Goal: Find specific page/section: Find specific page/section

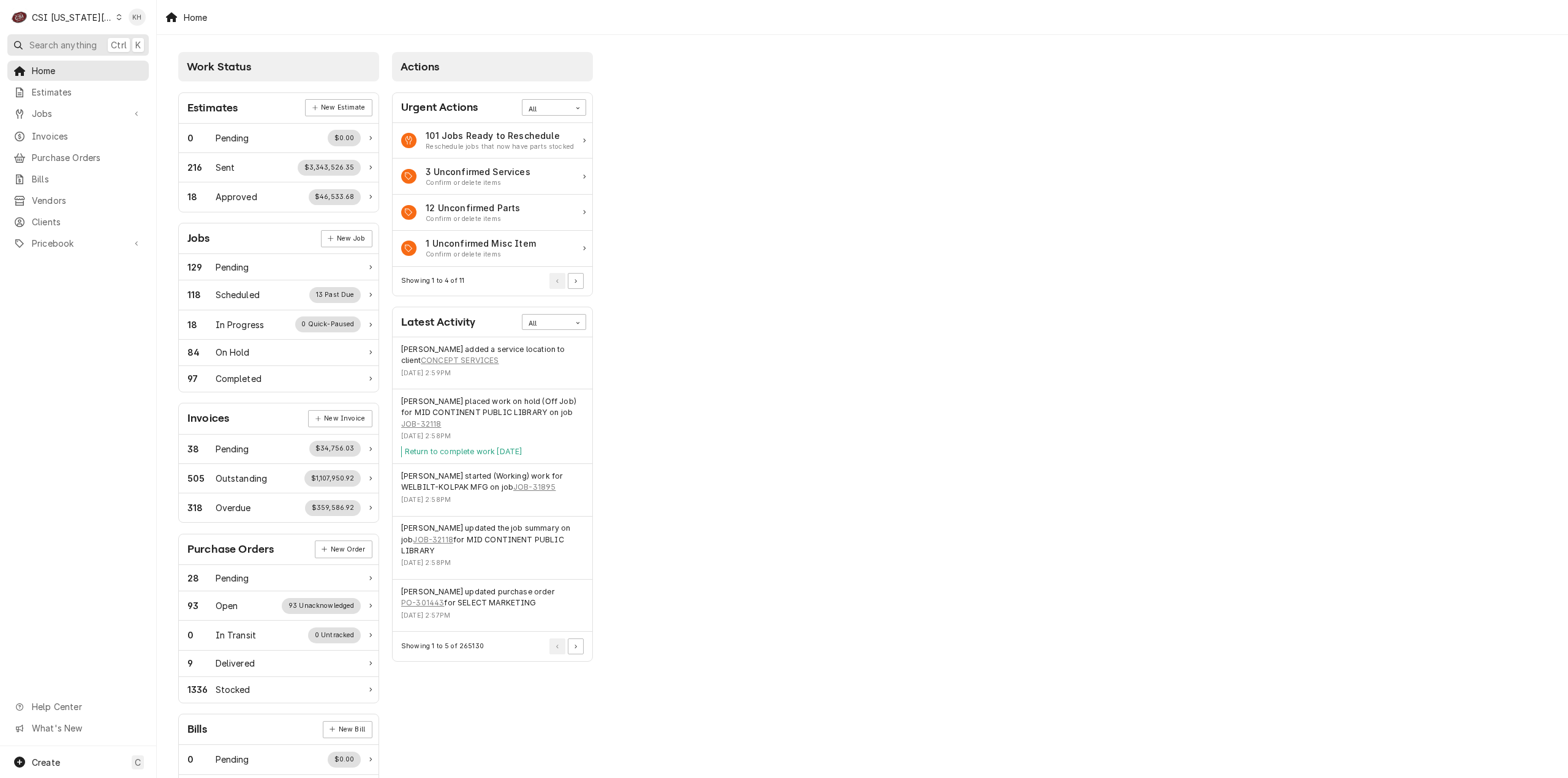
click at [65, 48] on span "Search anything" at bounding box center [62, 45] width 67 height 13
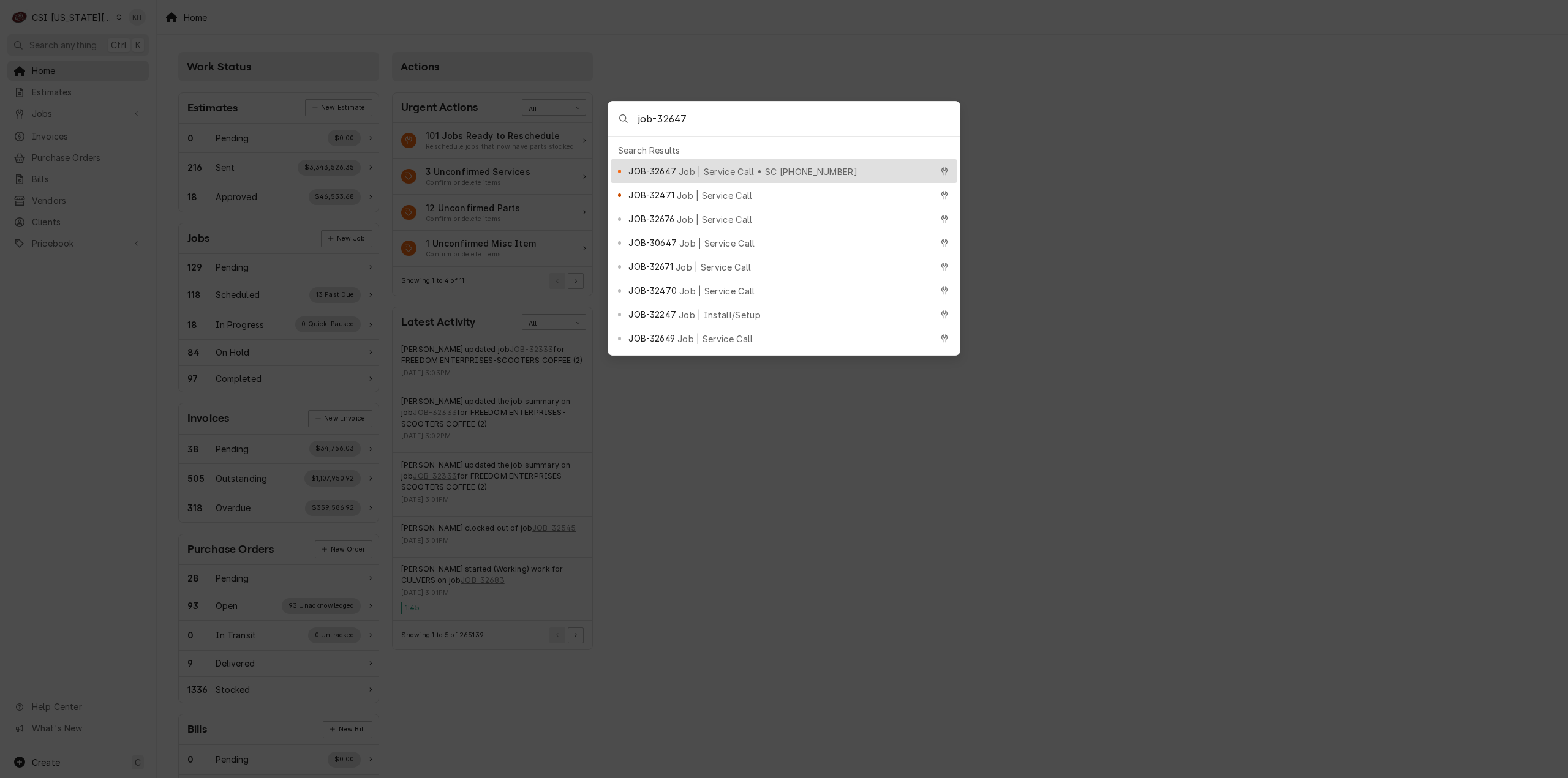
type input "job-32647"
click at [695, 172] on span "Job | Service Call • SC 325160372" at bounding box center [768, 172] width 179 height 13
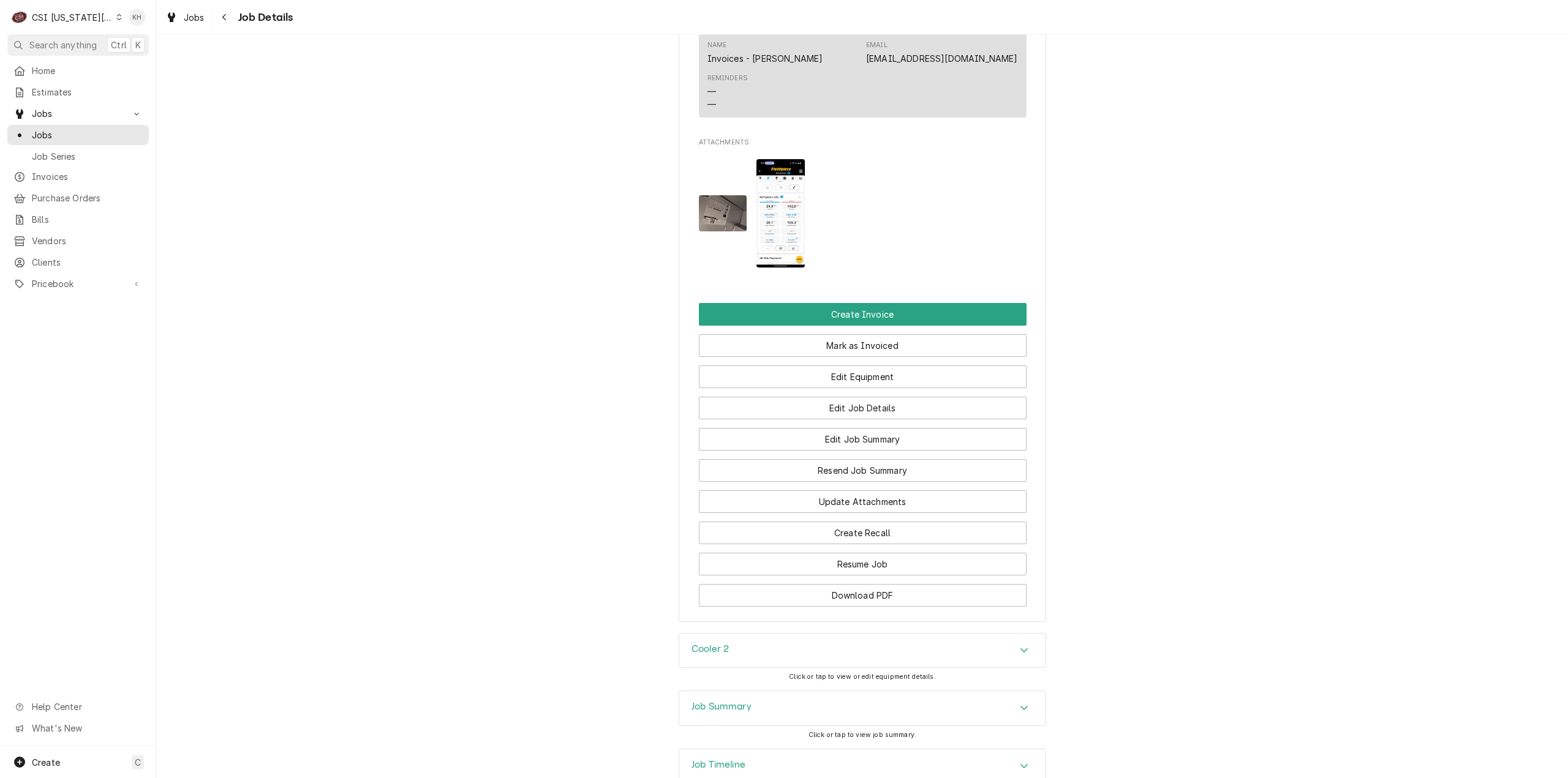
scroll to position [1818, 0]
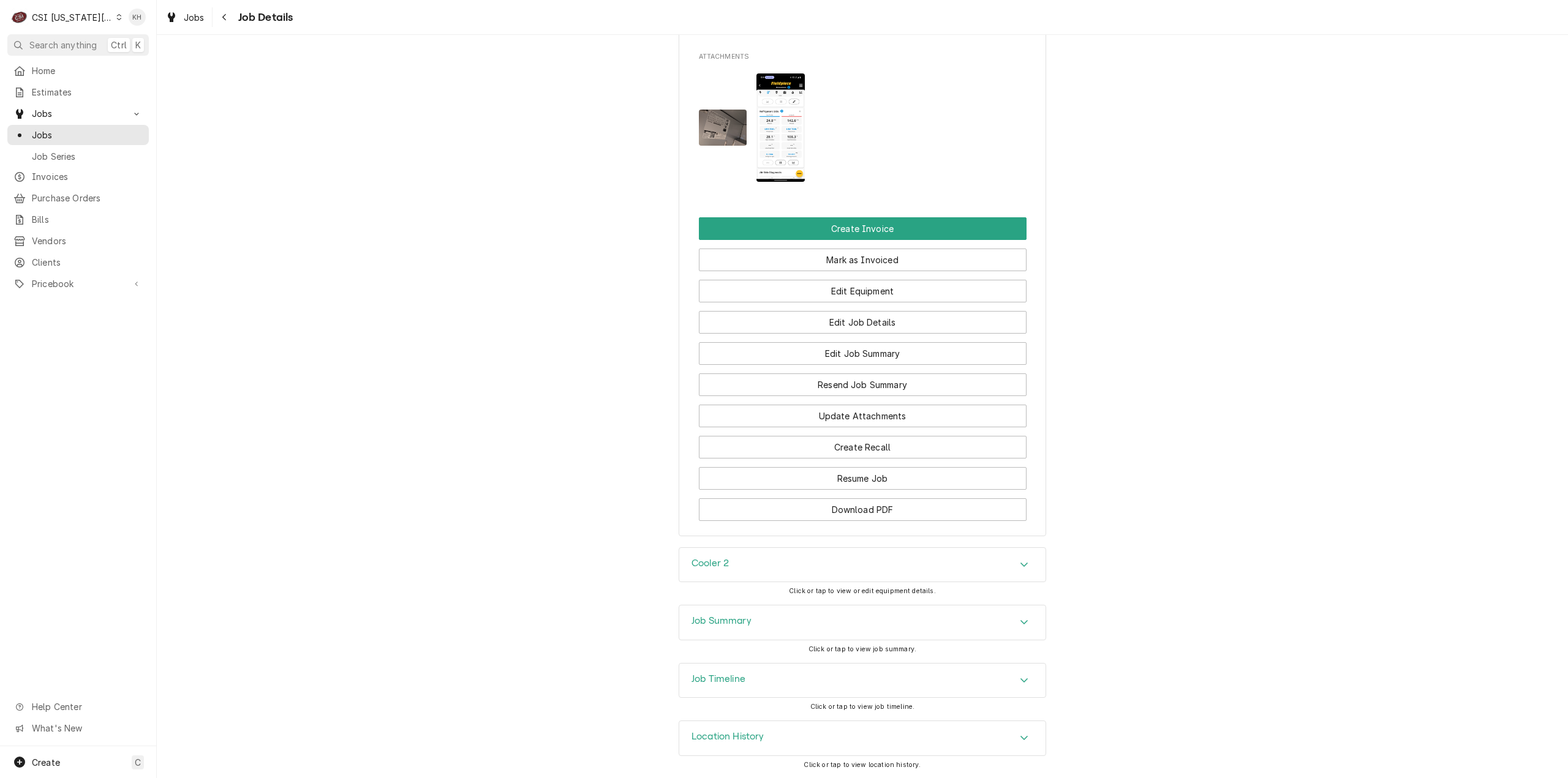
drag, startPoint x: 789, startPoint y: 641, endPoint x: 790, endPoint y: 633, distance: 8.1
click at [788, 640] on div "Job Summary Click or tap to view job summary." at bounding box center [863, 633] width 368 height 57
click at [792, 625] on div "Job Summary" at bounding box center [862, 623] width 366 height 34
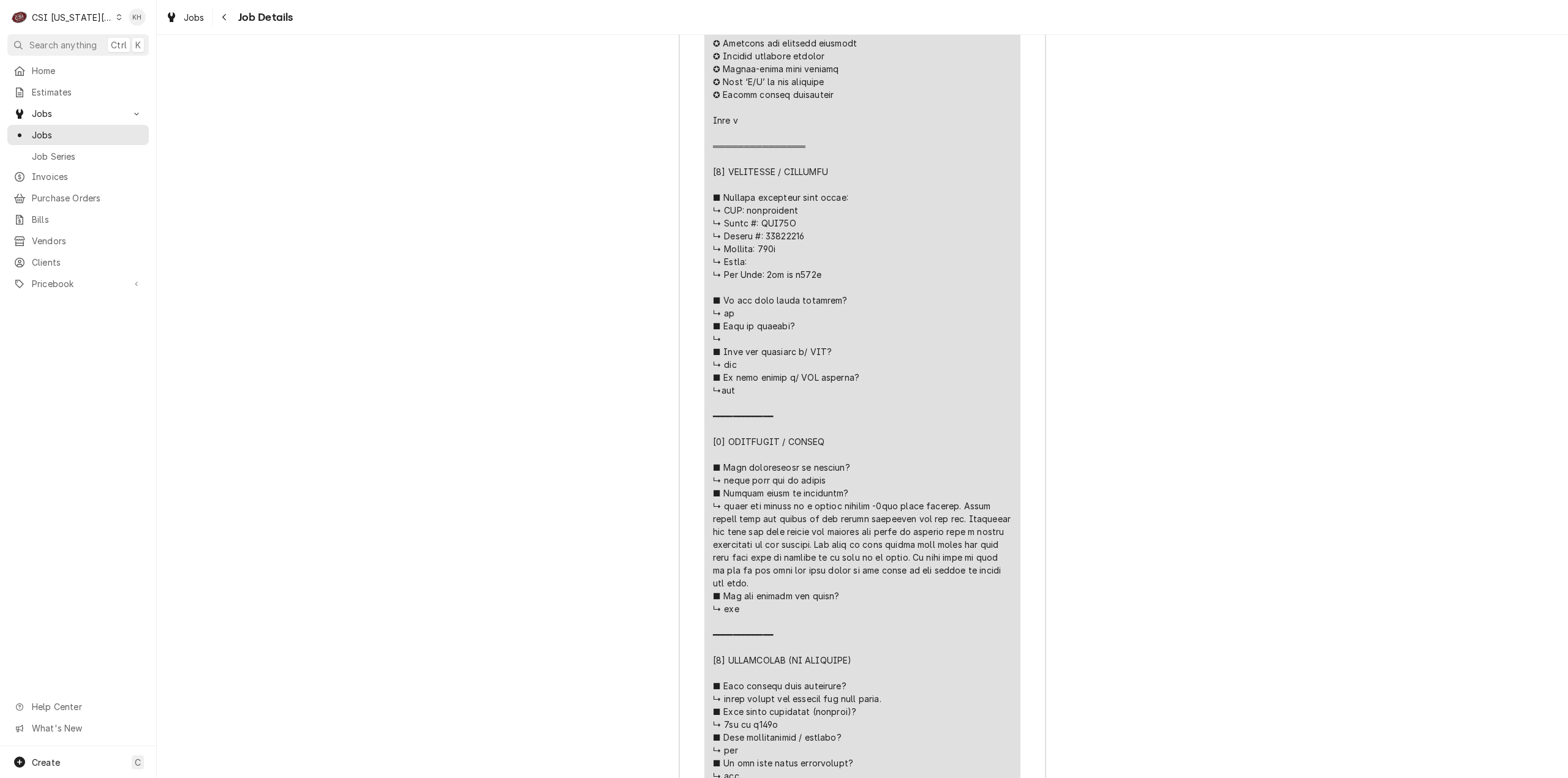
scroll to position [3103, 0]
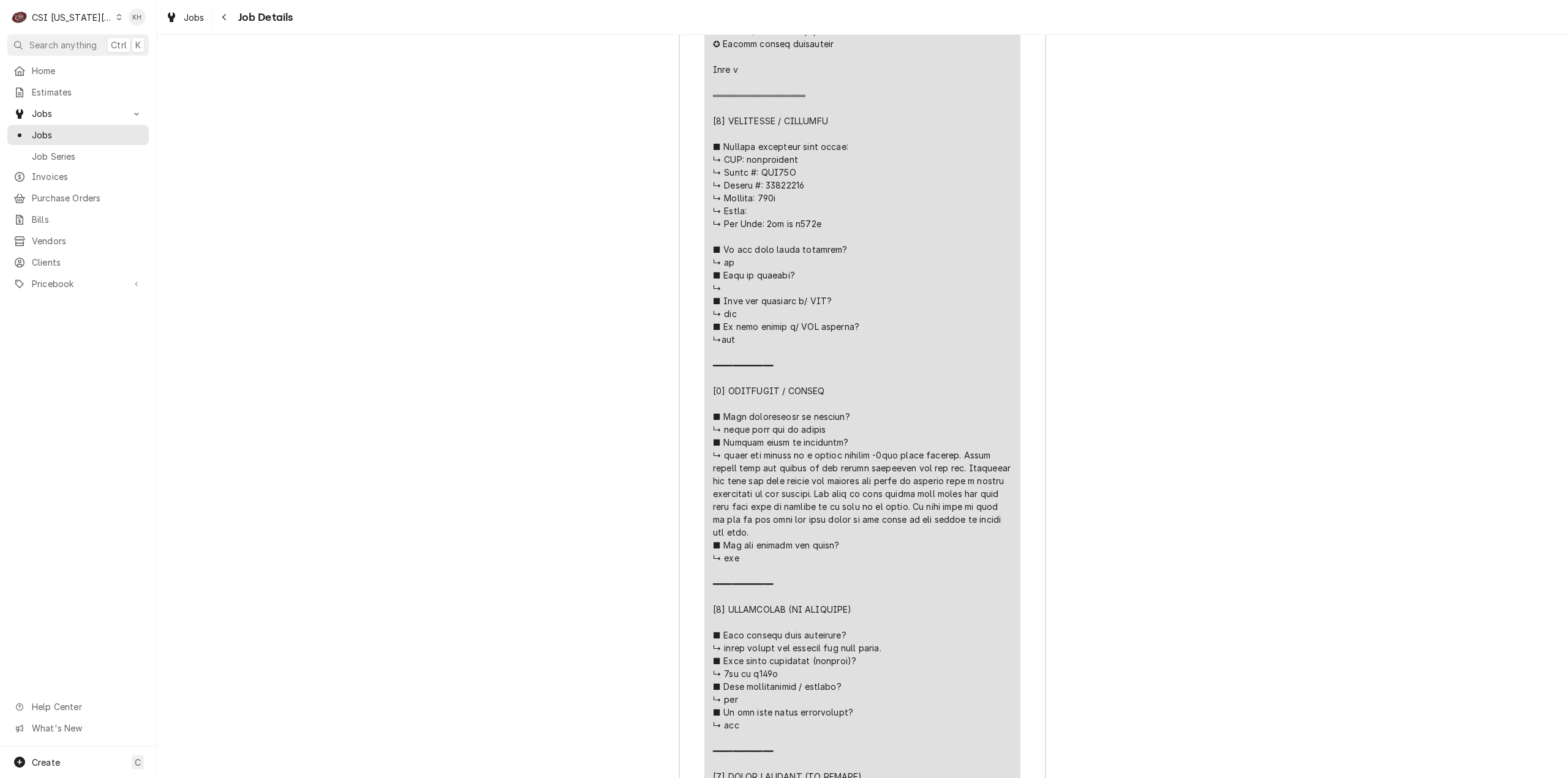
click at [68, 19] on div "CSI [US_STATE][GEOGRAPHIC_DATA]." at bounding box center [72, 18] width 81 height 13
click at [135, 65] on div "CSI St. Louis" at bounding box center [214, 67] width 181 height 13
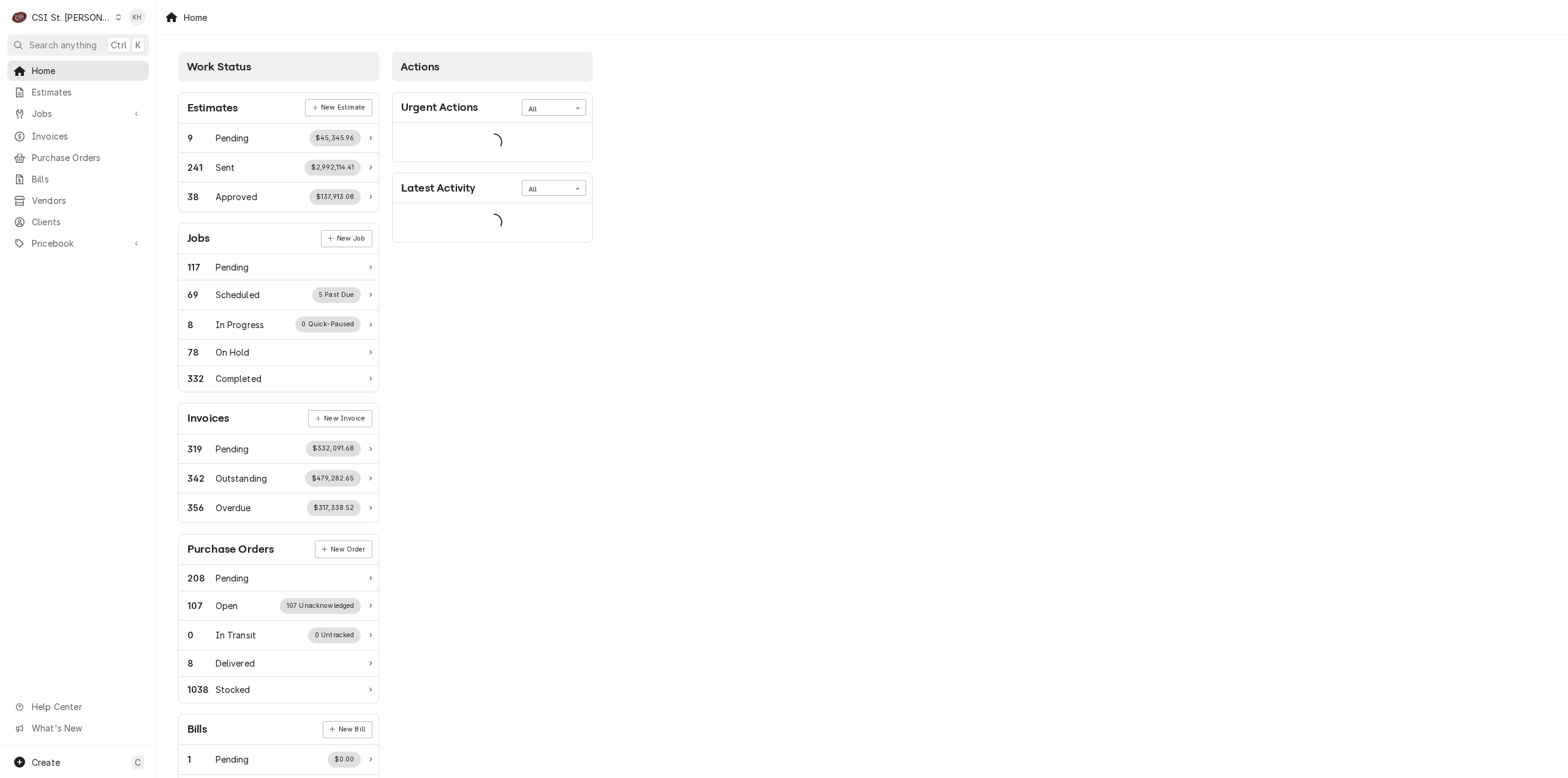
drag, startPoint x: 101, startPoint y: 43, endPoint x: 293, endPoint y: 59, distance: 192.7
click at [101, 43] on button "Search anything Ctrl K" at bounding box center [77, 45] width 141 height 21
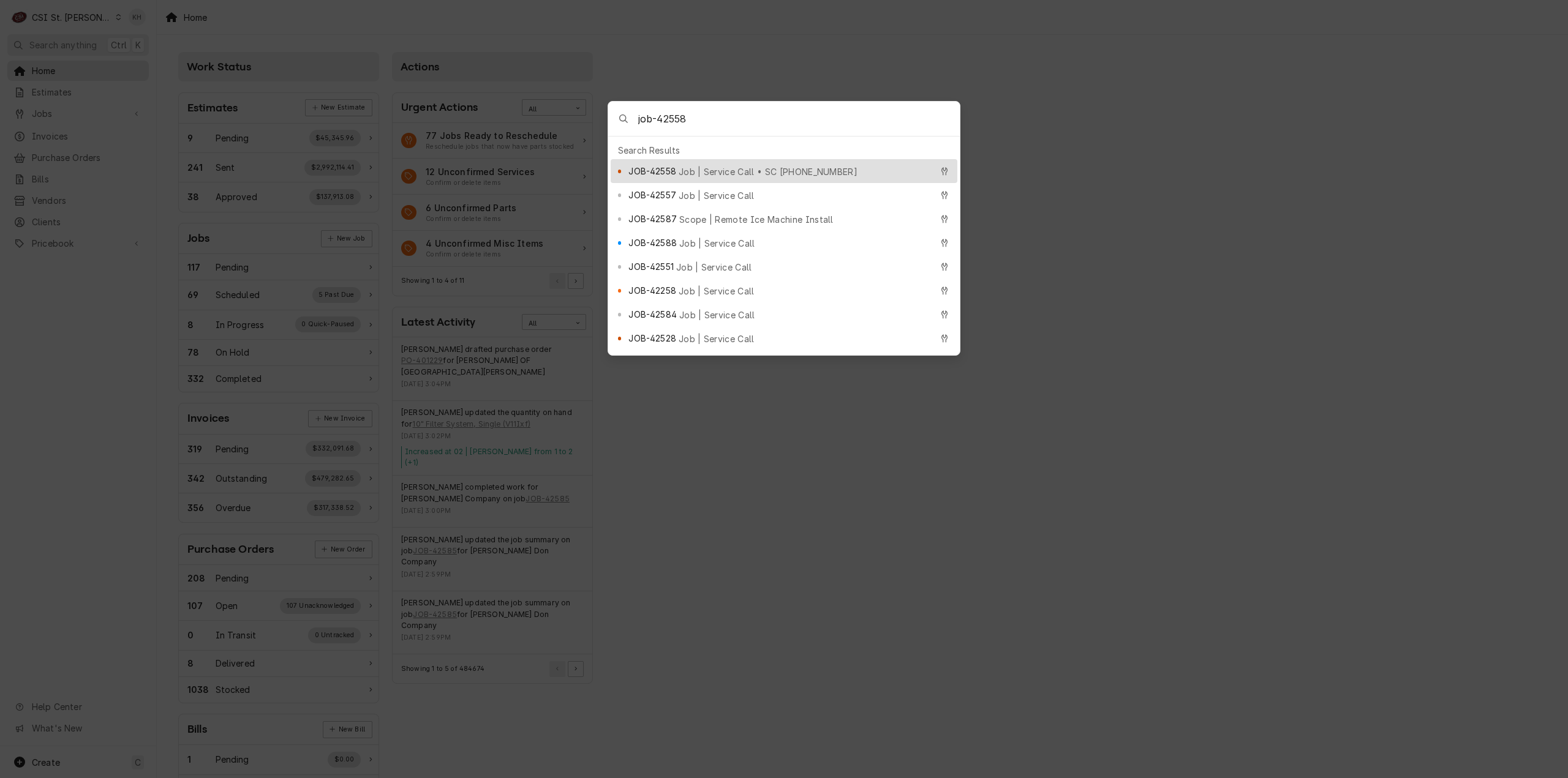
type input "job-42558"
click at [799, 164] on div "JOB-42558 Job | Service Call • SC 325149267" at bounding box center [780, 171] width 302 height 14
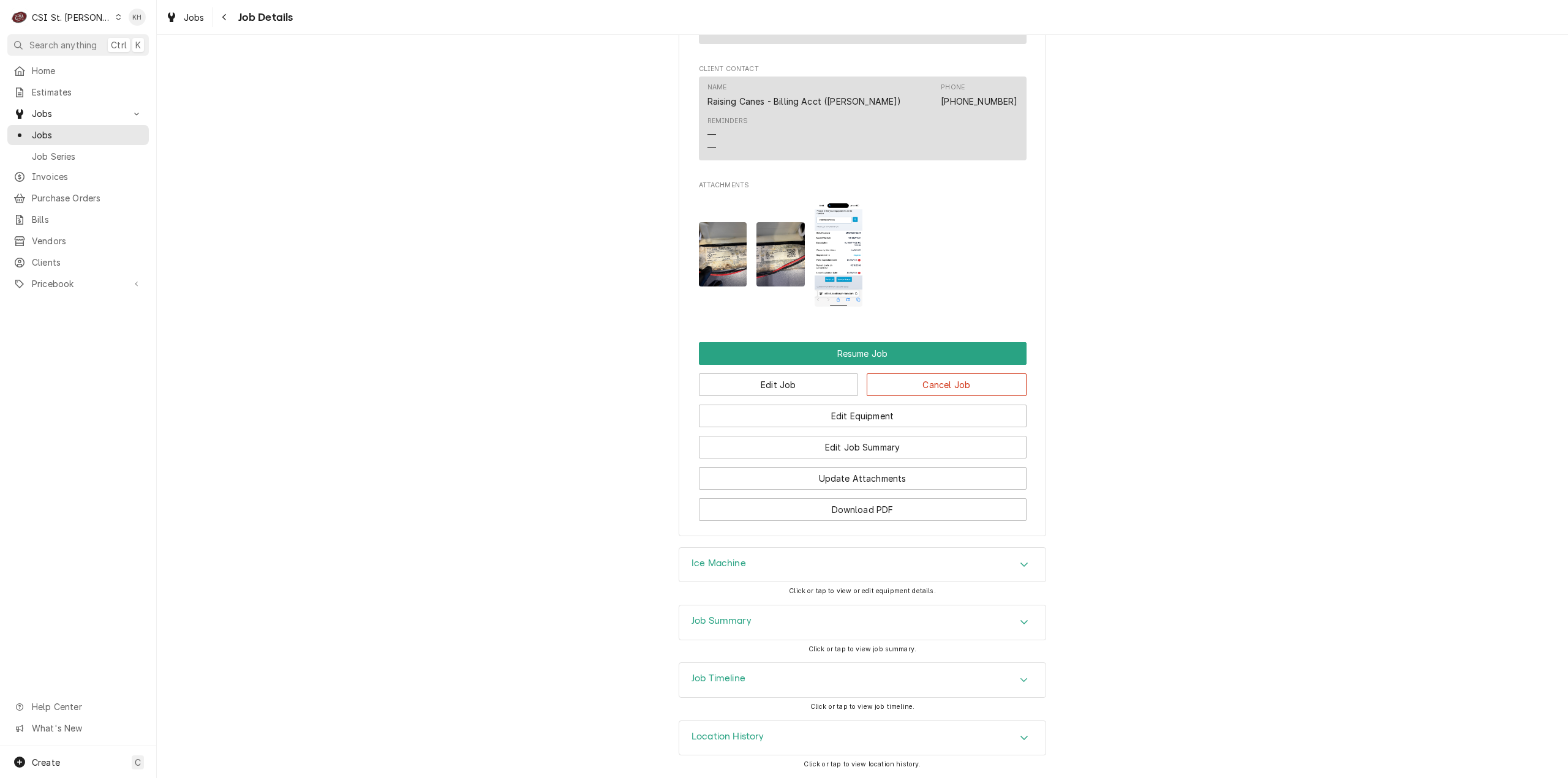
click at [744, 674] on div "Job Timeline" at bounding box center [862, 680] width 366 height 34
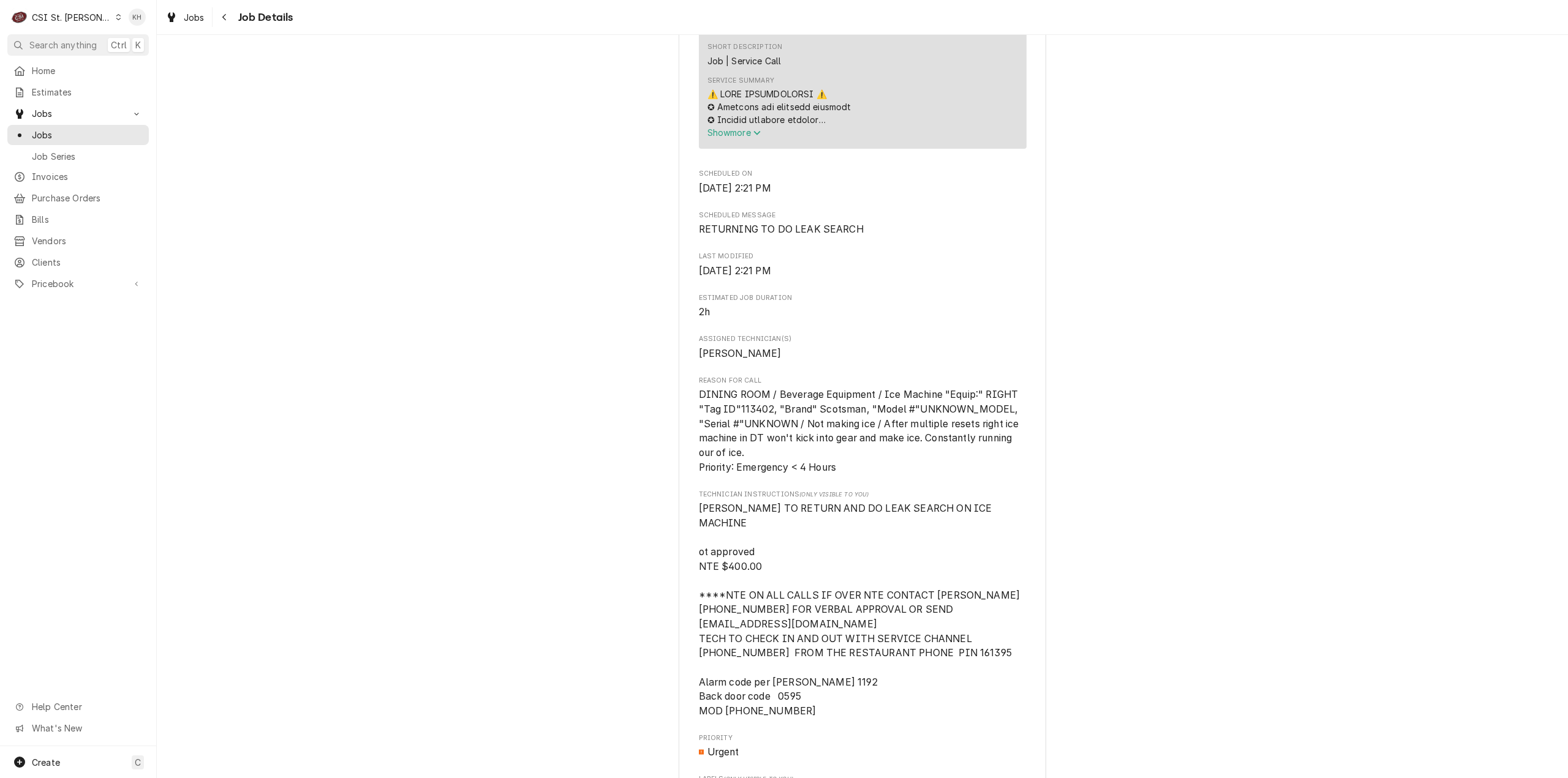
scroll to position [824, 0]
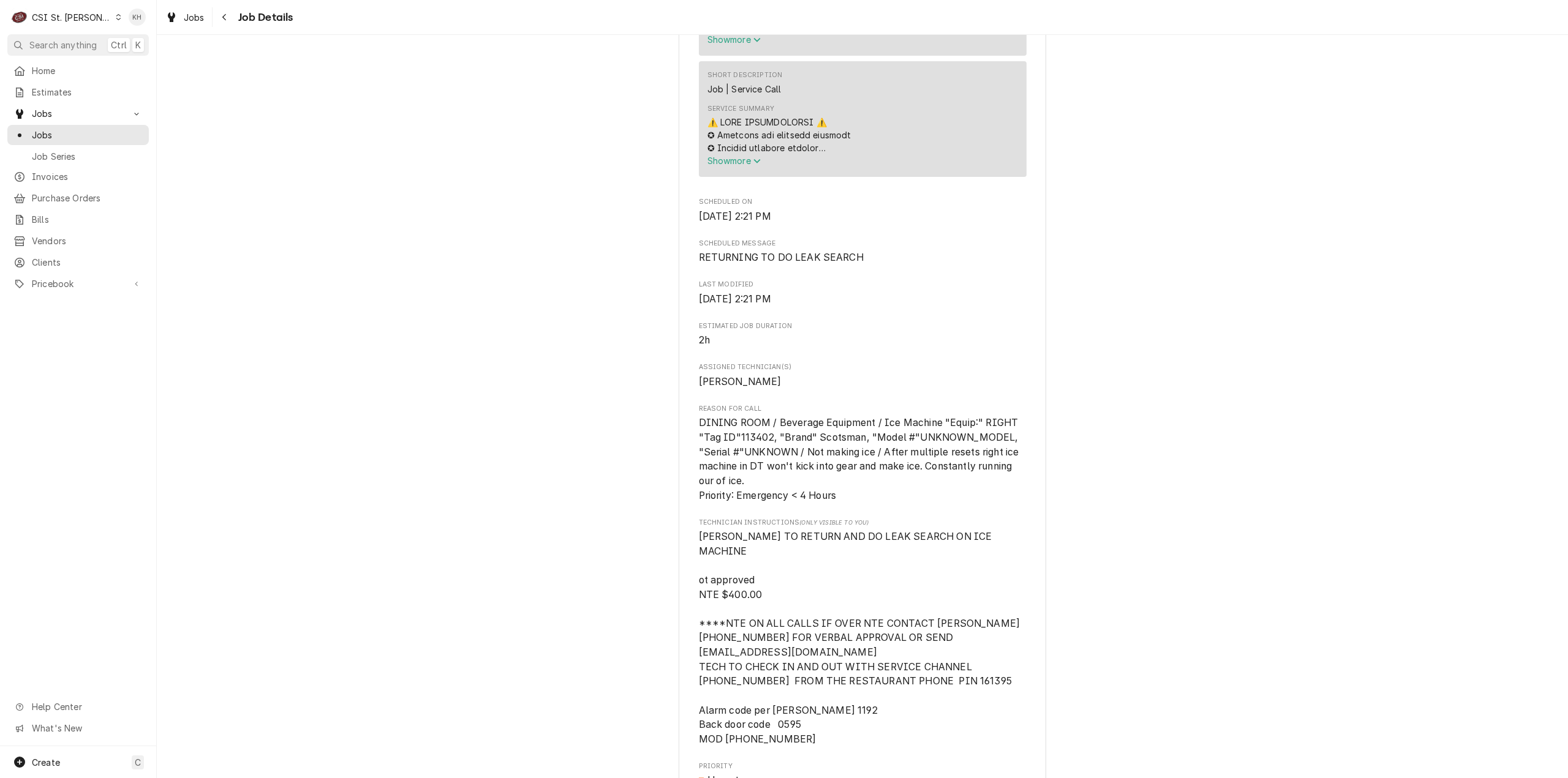
click at [53, 16] on div "CSI St. Louis" at bounding box center [72, 18] width 79 height 13
click at [141, 27] on div "CSI [US_STATE][GEOGRAPHIC_DATA]." at bounding box center [189, 24] width 164 height 13
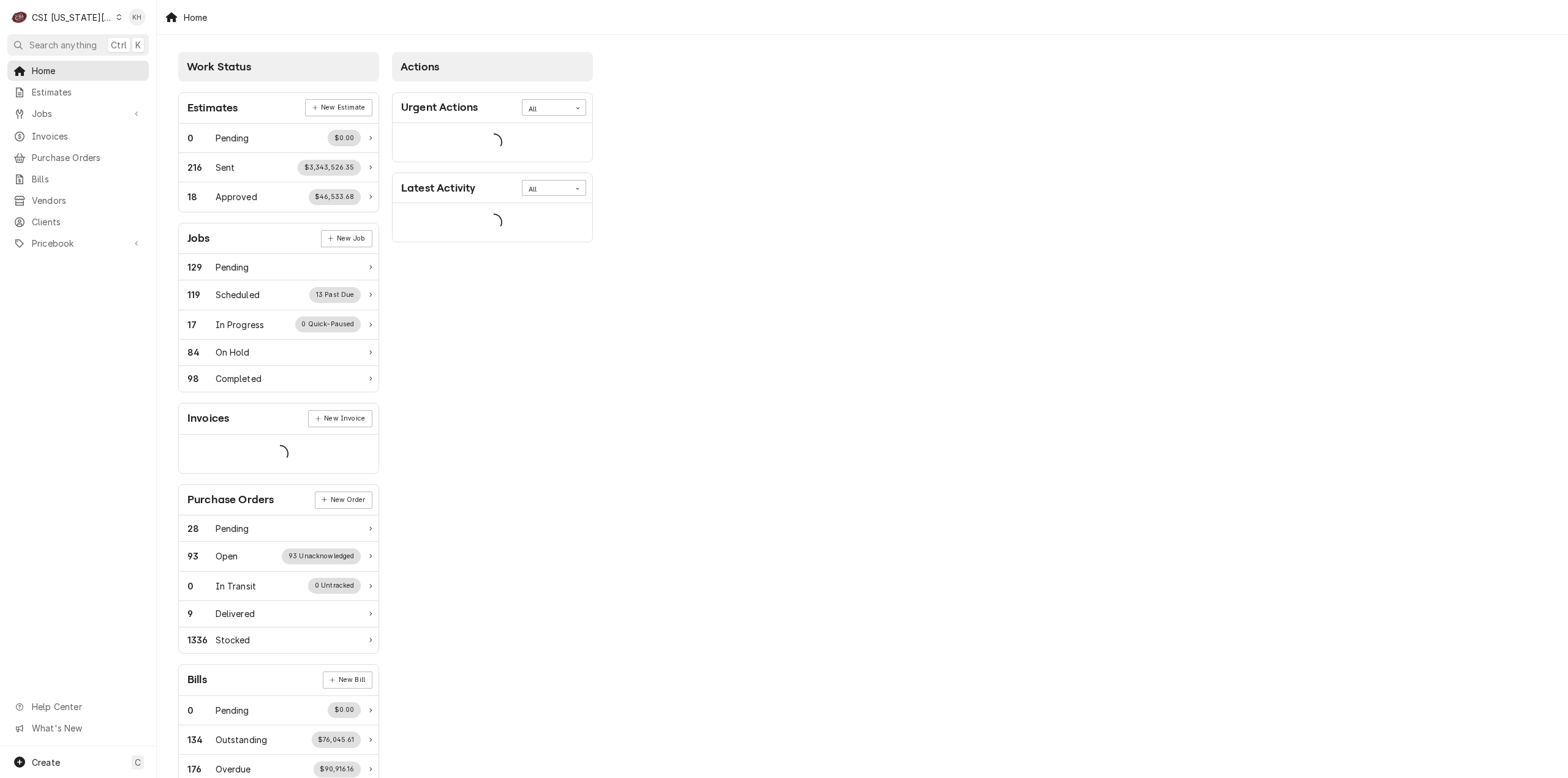
drag, startPoint x: 62, startPoint y: 41, endPoint x: 556, endPoint y: 97, distance: 497.2
click at [67, 41] on span "Search anything" at bounding box center [62, 45] width 67 height 13
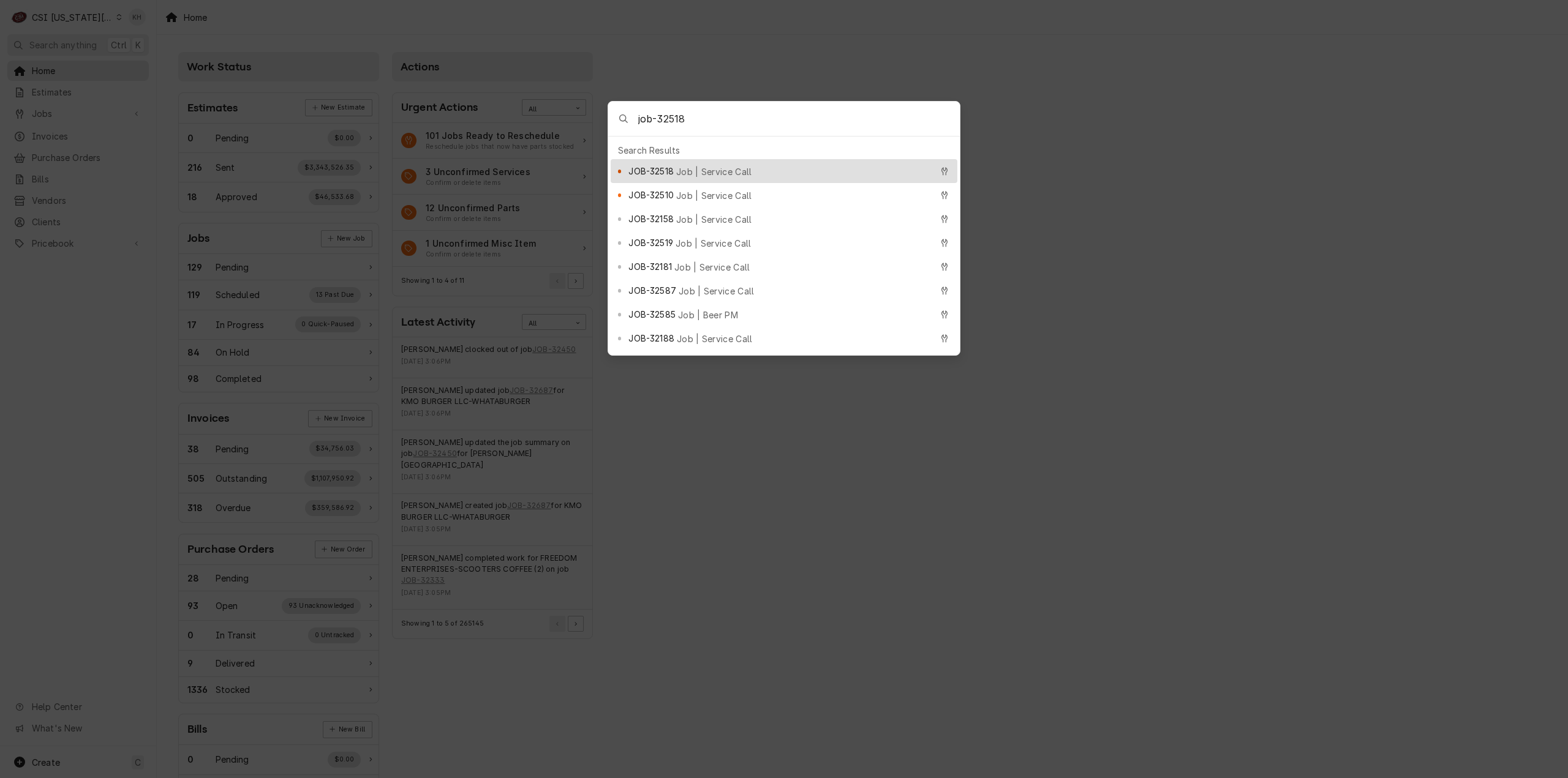
type input "job-32518"
click at [727, 165] on span "Job | Service Call" at bounding box center [714, 172] width 76 height 13
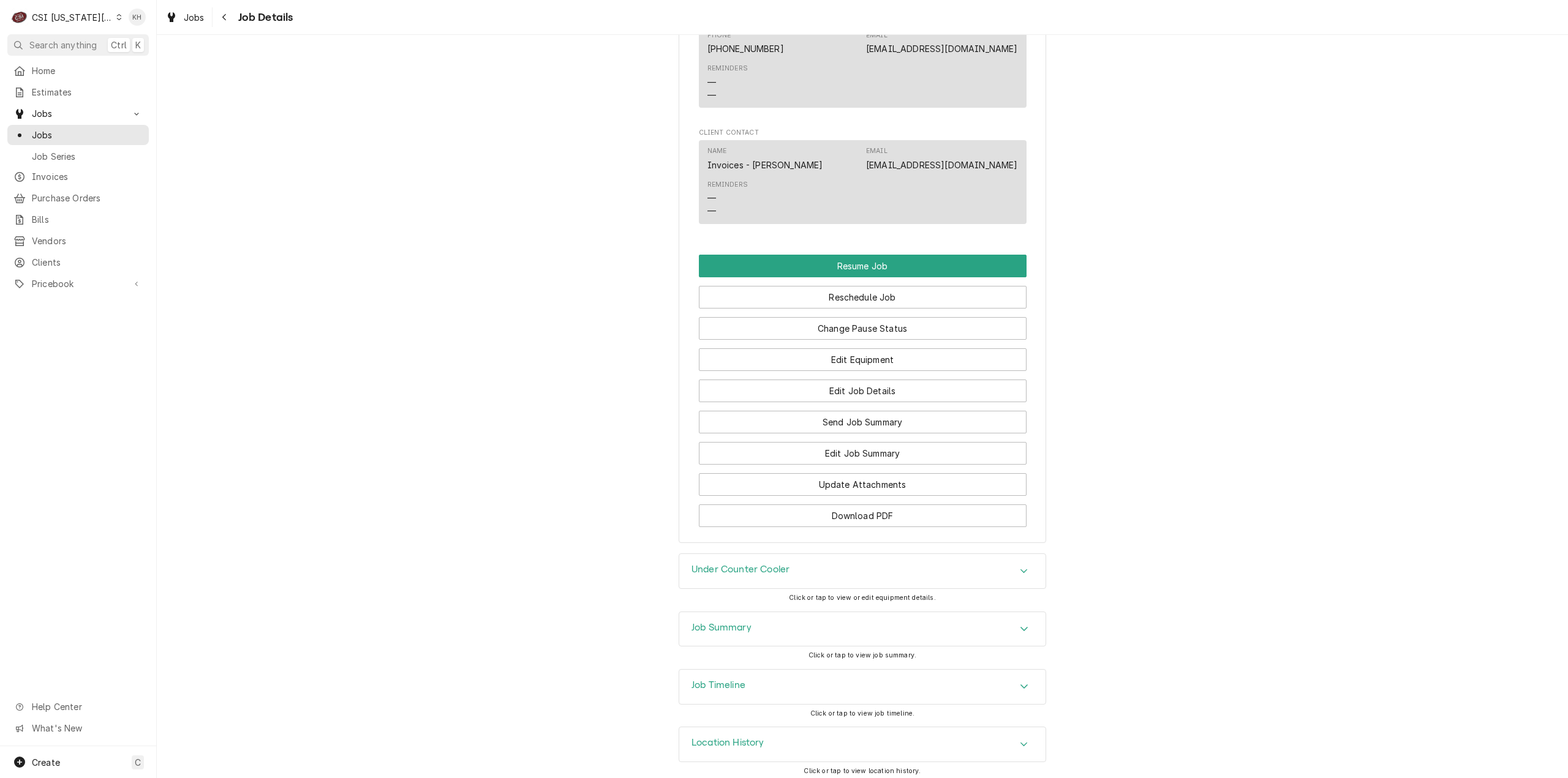
scroll to position [1921, 0]
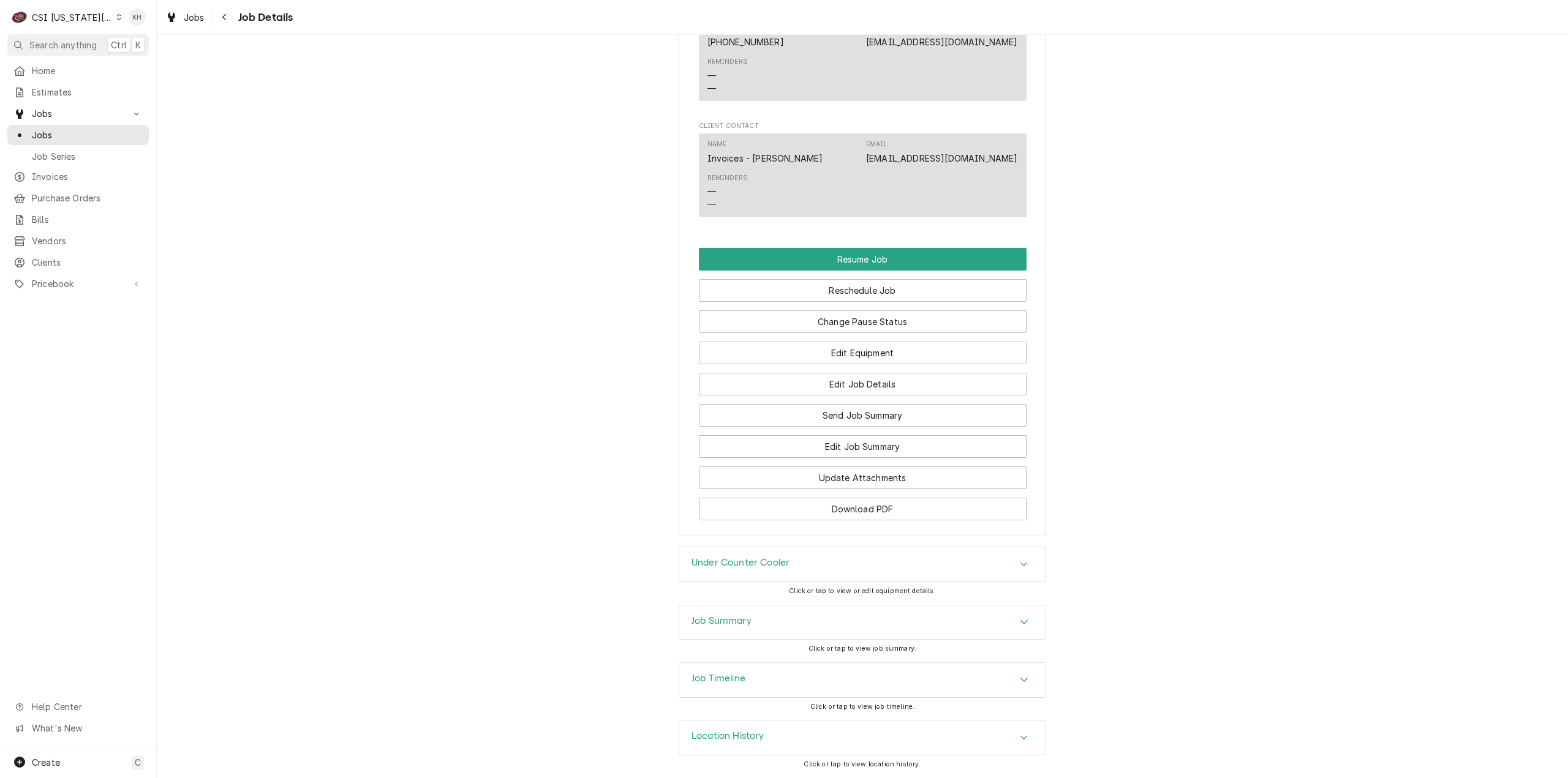
click at [755, 623] on div "Job Summary" at bounding box center [862, 623] width 366 height 34
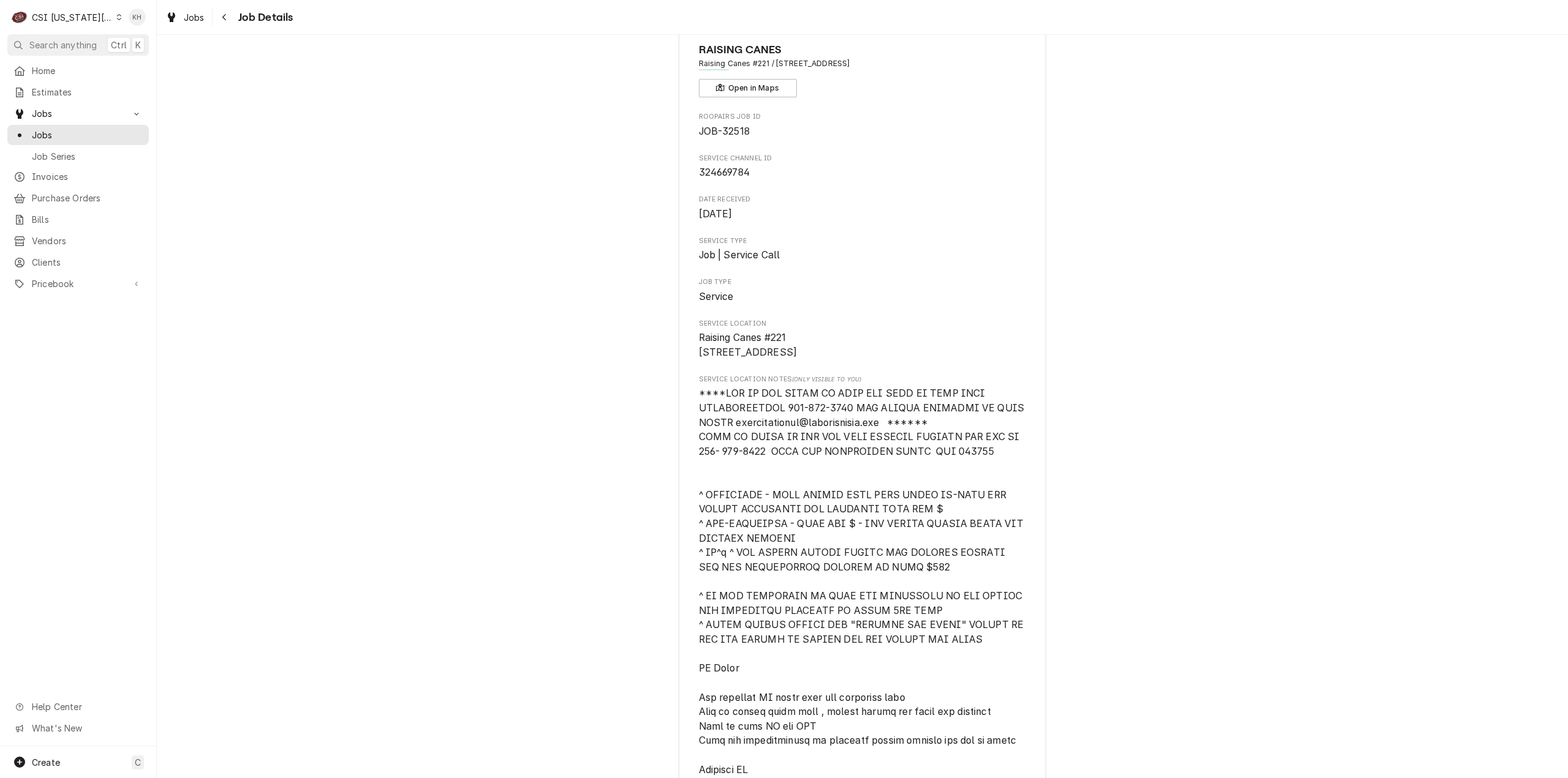
scroll to position [0, 0]
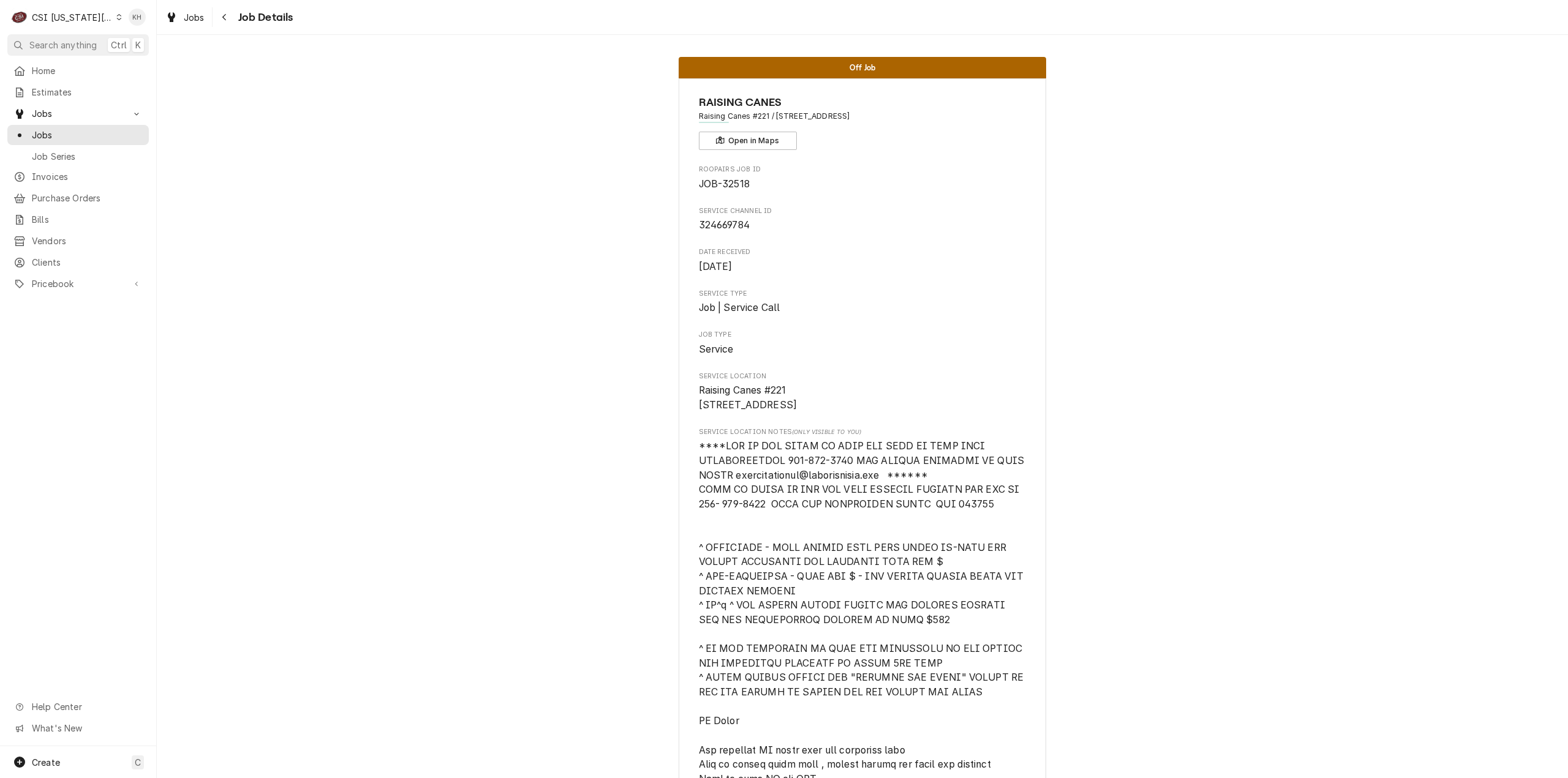
click at [76, 33] on div "C CSI Kansas City. KH" at bounding box center [78, 17] width 156 height 34
click at [74, 40] on span "Search anything" at bounding box center [62, 45] width 67 height 13
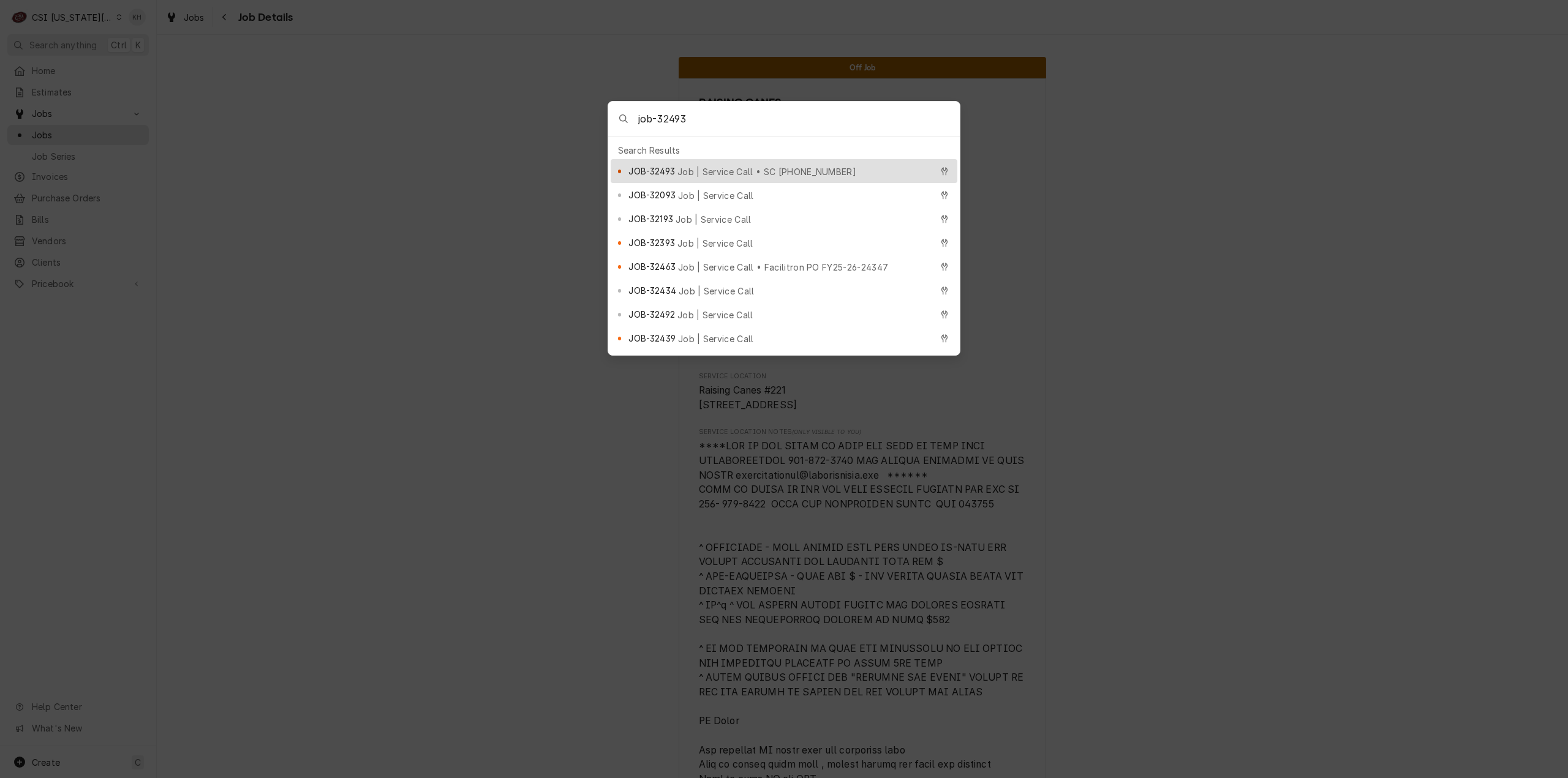
type input "job-32493"
click at [681, 165] on span "Job | Service Call • SC 324561472" at bounding box center [767, 172] width 179 height 13
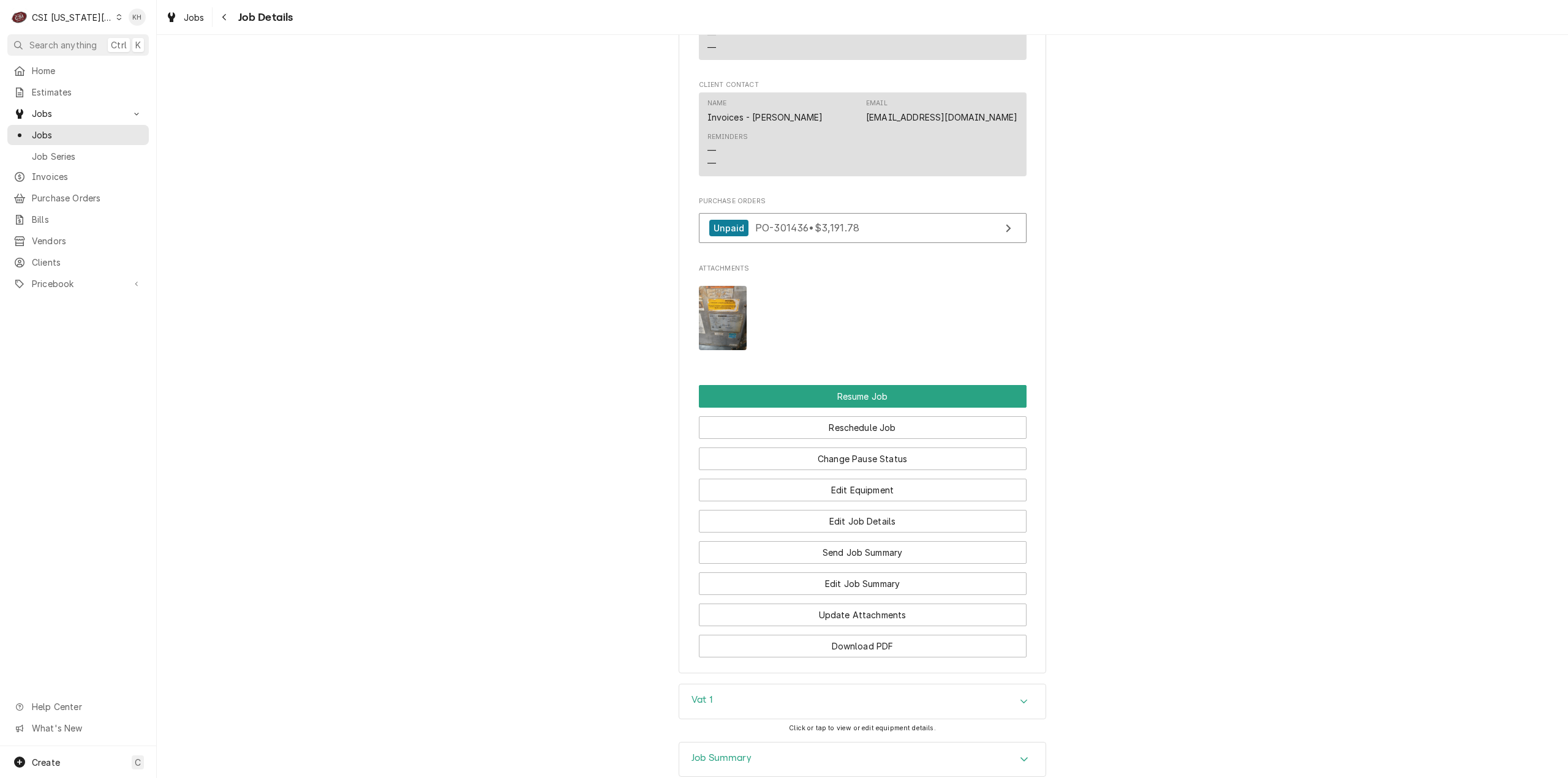
scroll to position [2220, 0]
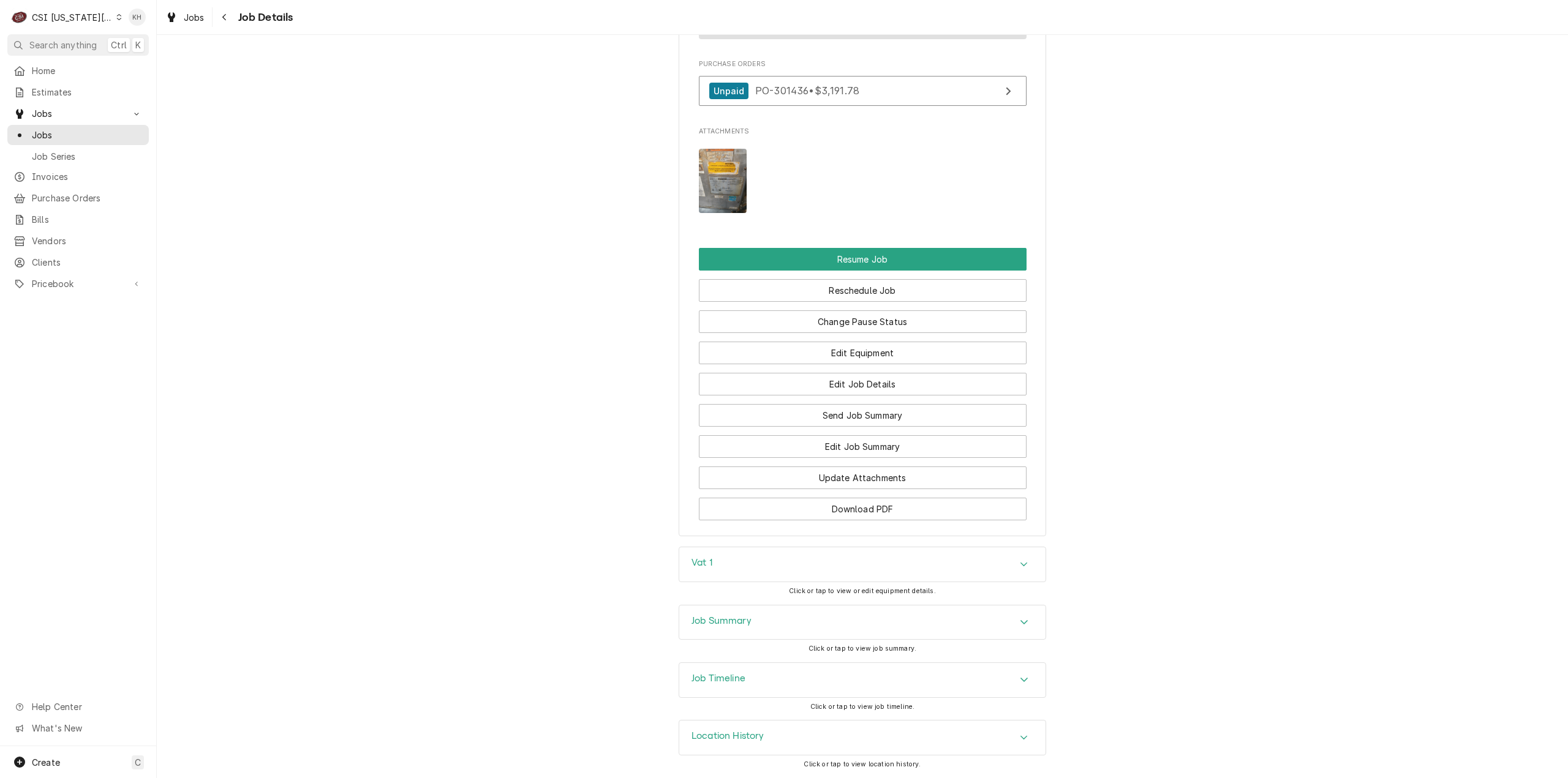
click at [734, 670] on div "Job Timeline" at bounding box center [862, 680] width 366 height 34
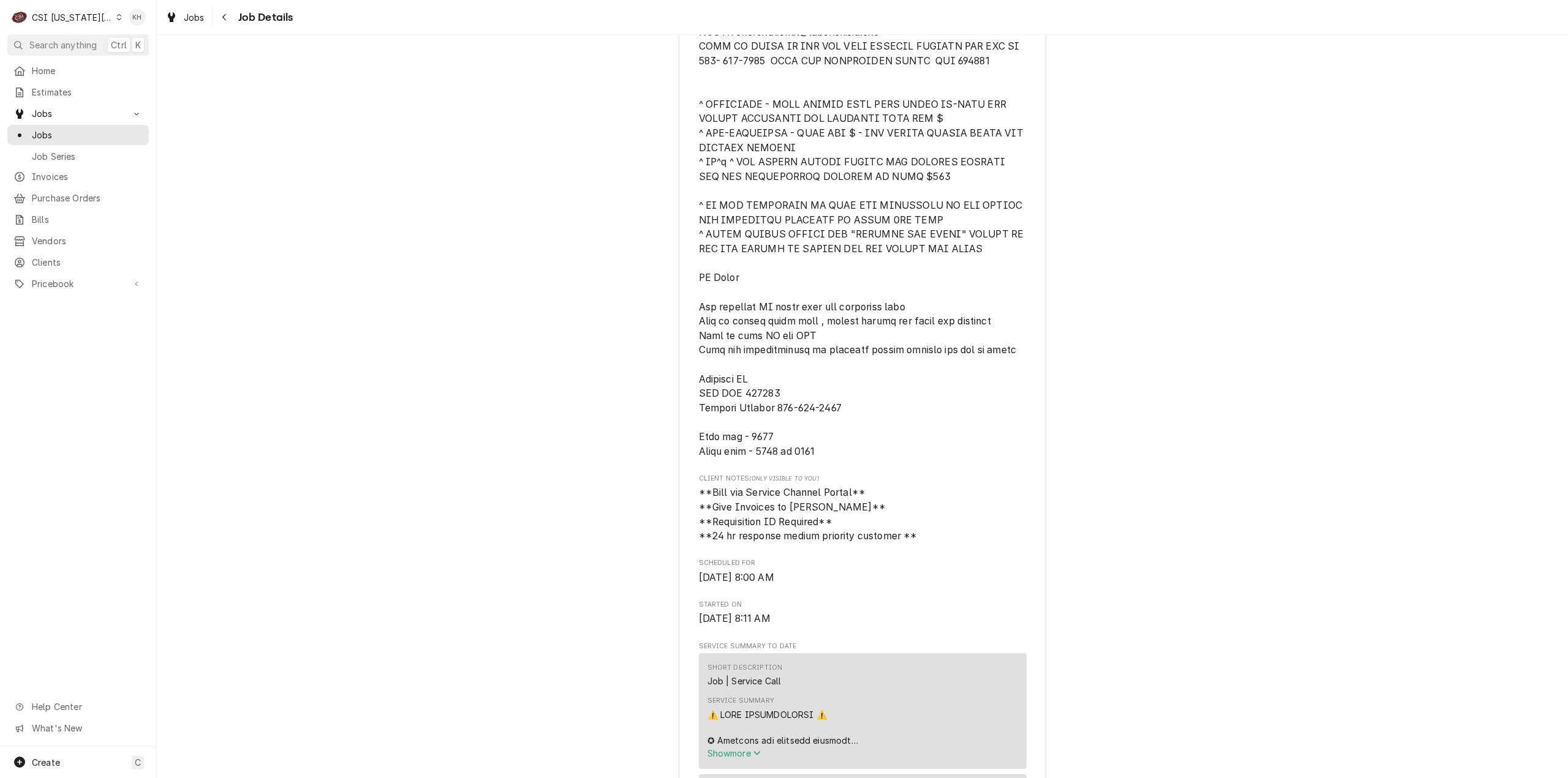
scroll to position [551, 0]
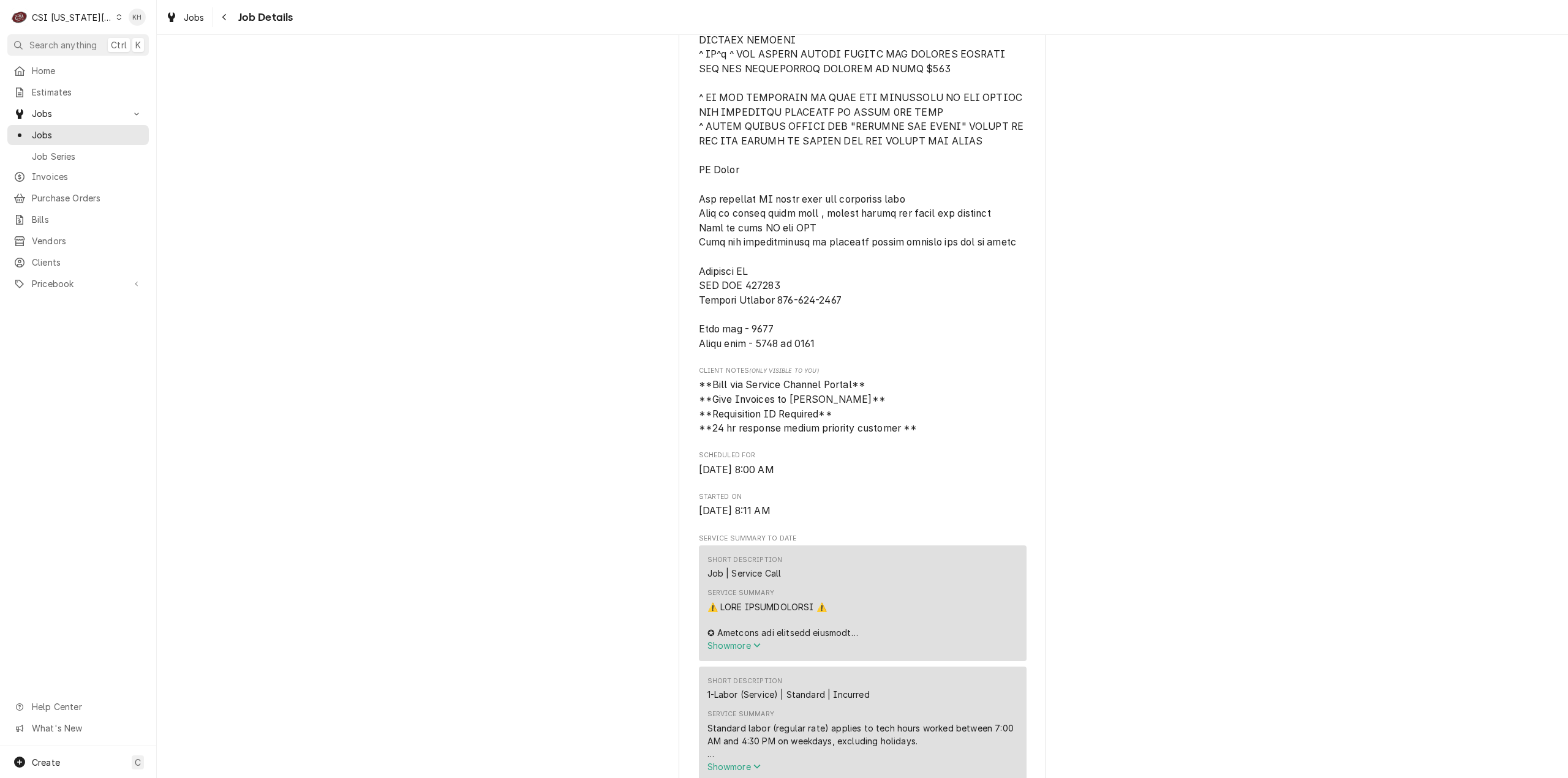
click at [47, 14] on div "CSI [US_STATE][GEOGRAPHIC_DATA]." at bounding box center [72, 18] width 81 height 13
click at [128, 65] on div "CSI St. [PERSON_NAME]" at bounding box center [214, 67] width 181 height 13
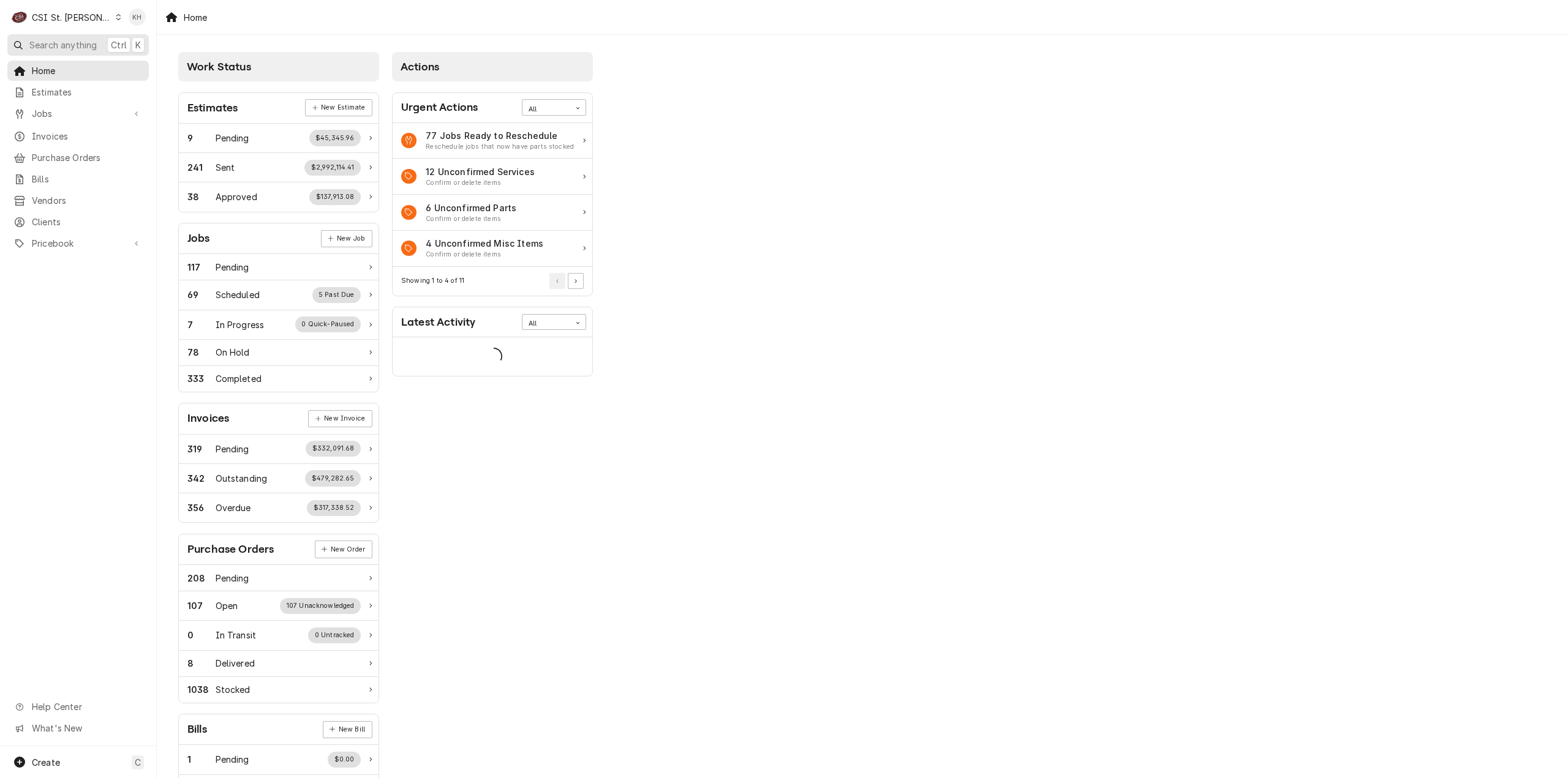
click at [40, 44] on span "Search anything" at bounding box center [62, 45] width 67 height 13
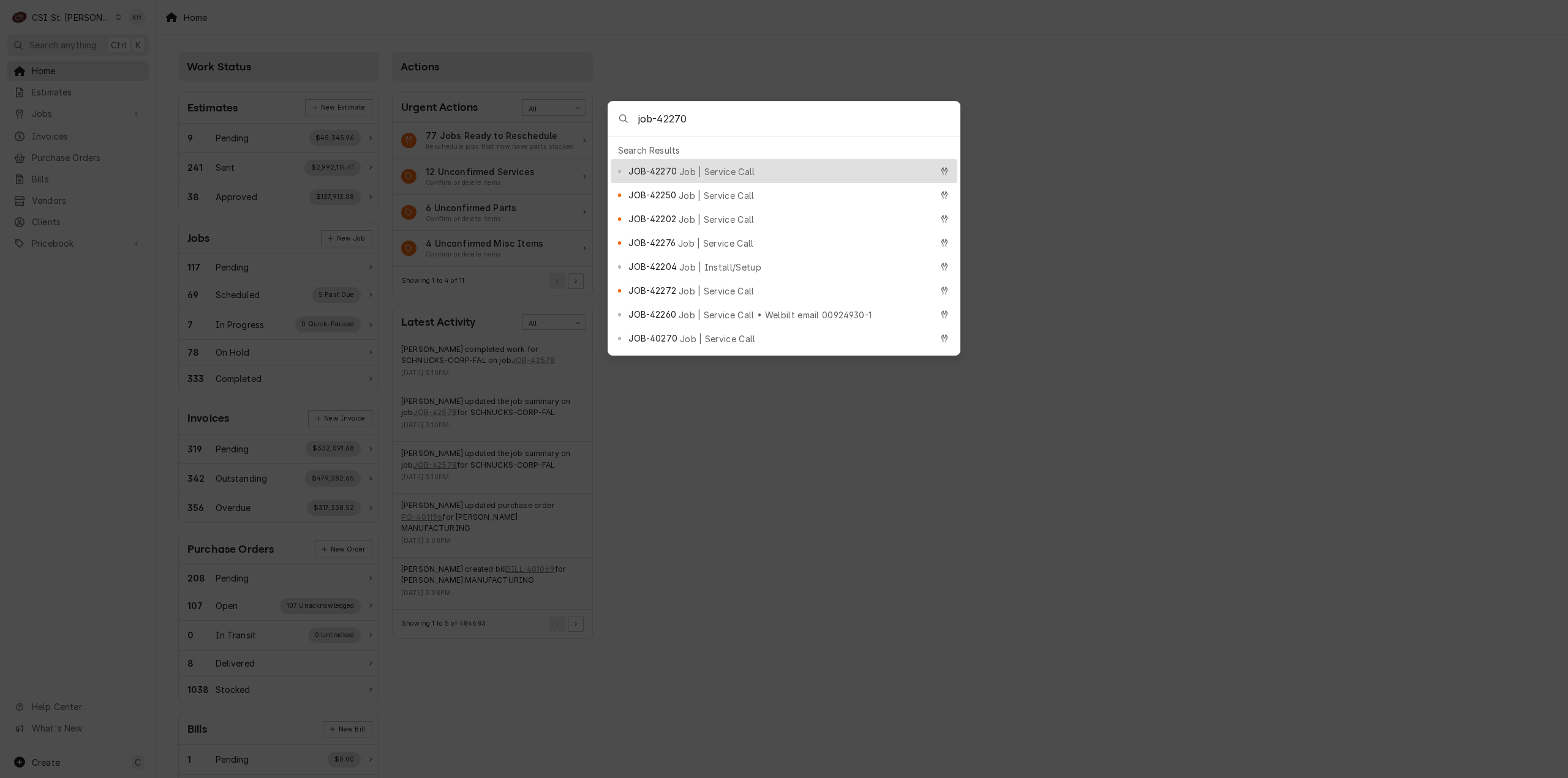
type input "job-42270"
click at [675, 170] on span "JOB-42270" at bounding box center [652, 171] width 48 height 13
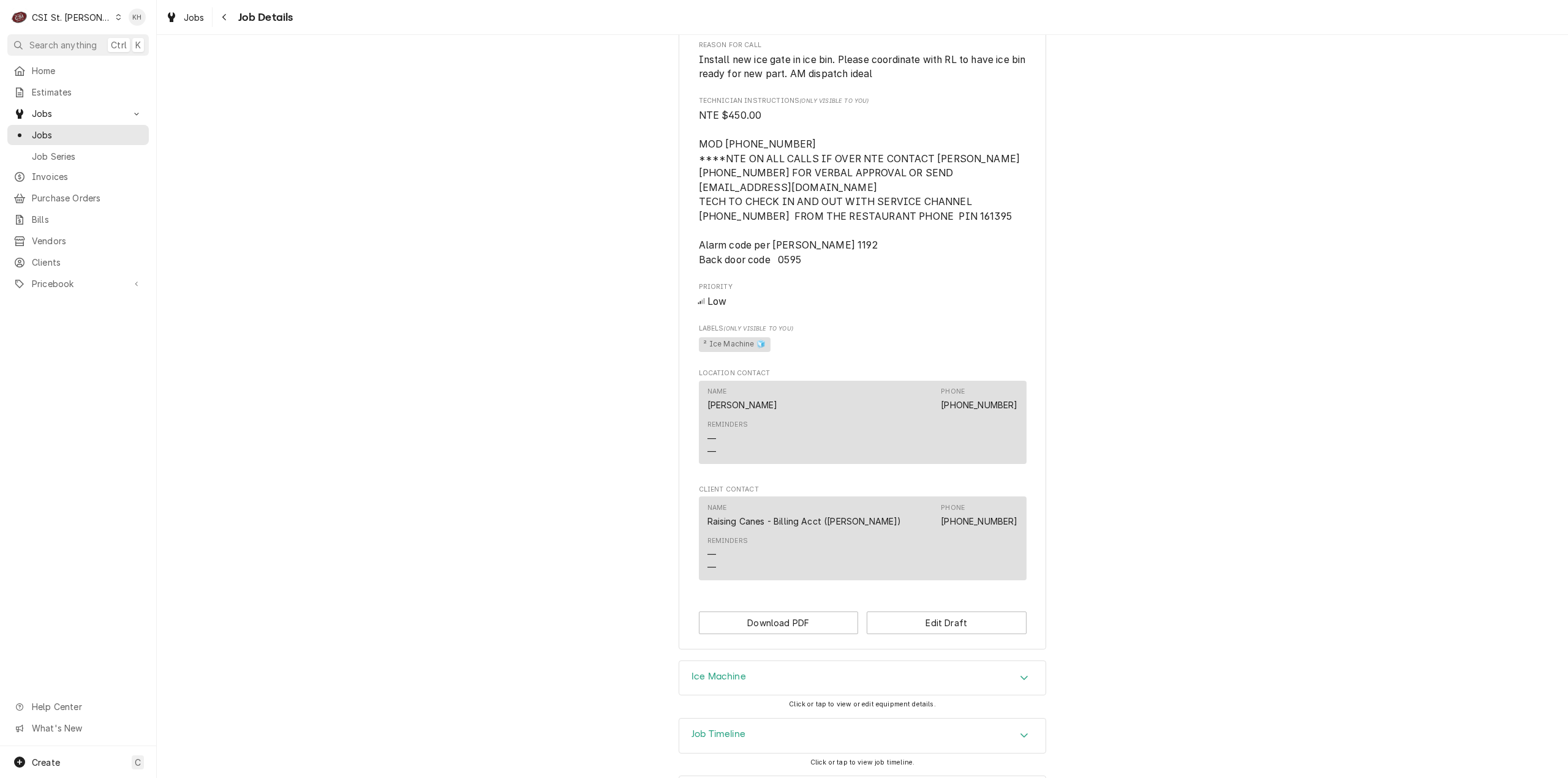
scroll to position [780, 0]
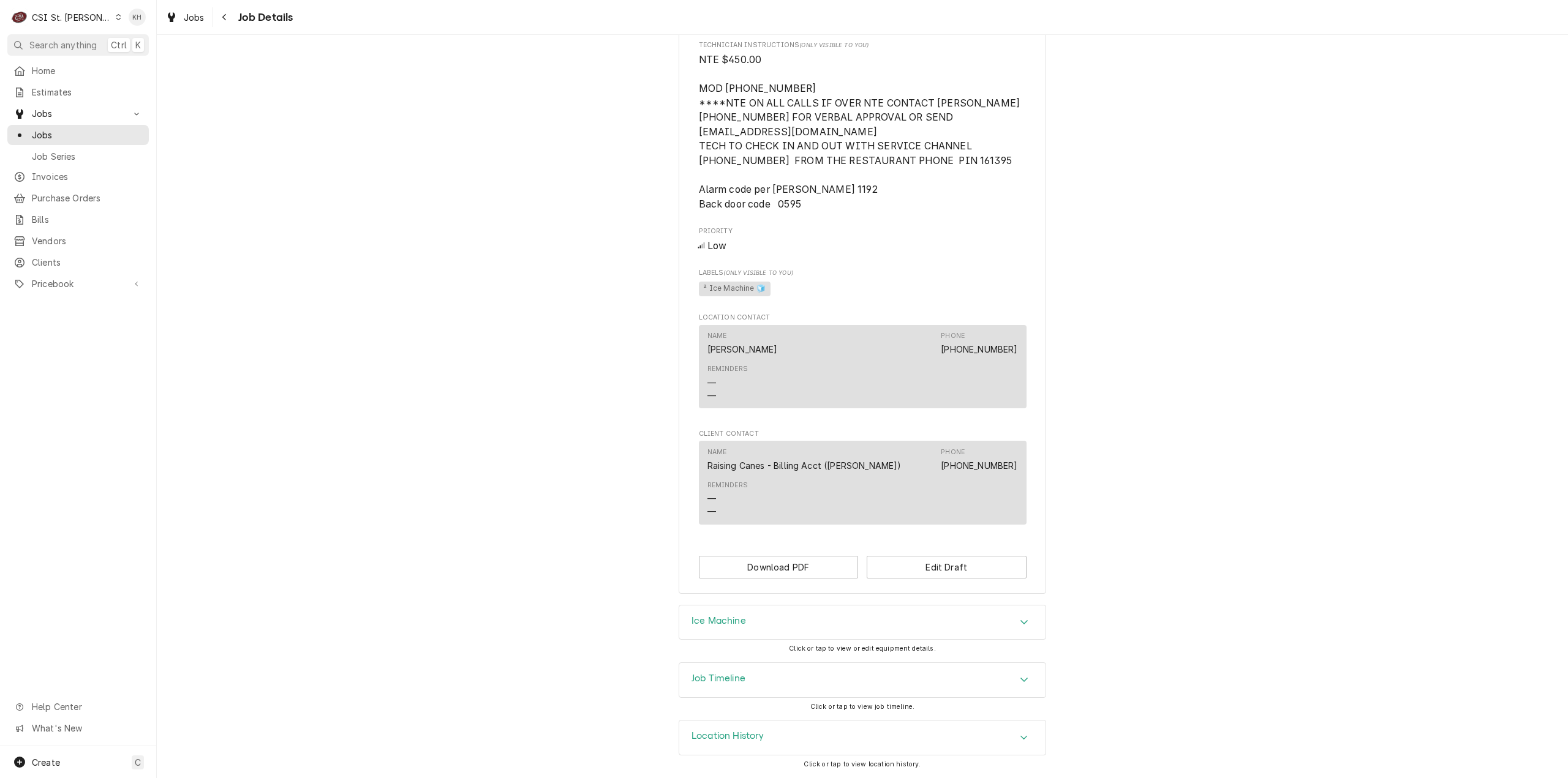
click at [725, 684] on h3 "Job Timeline" at bounding box center [719, 679] width 54 height 11
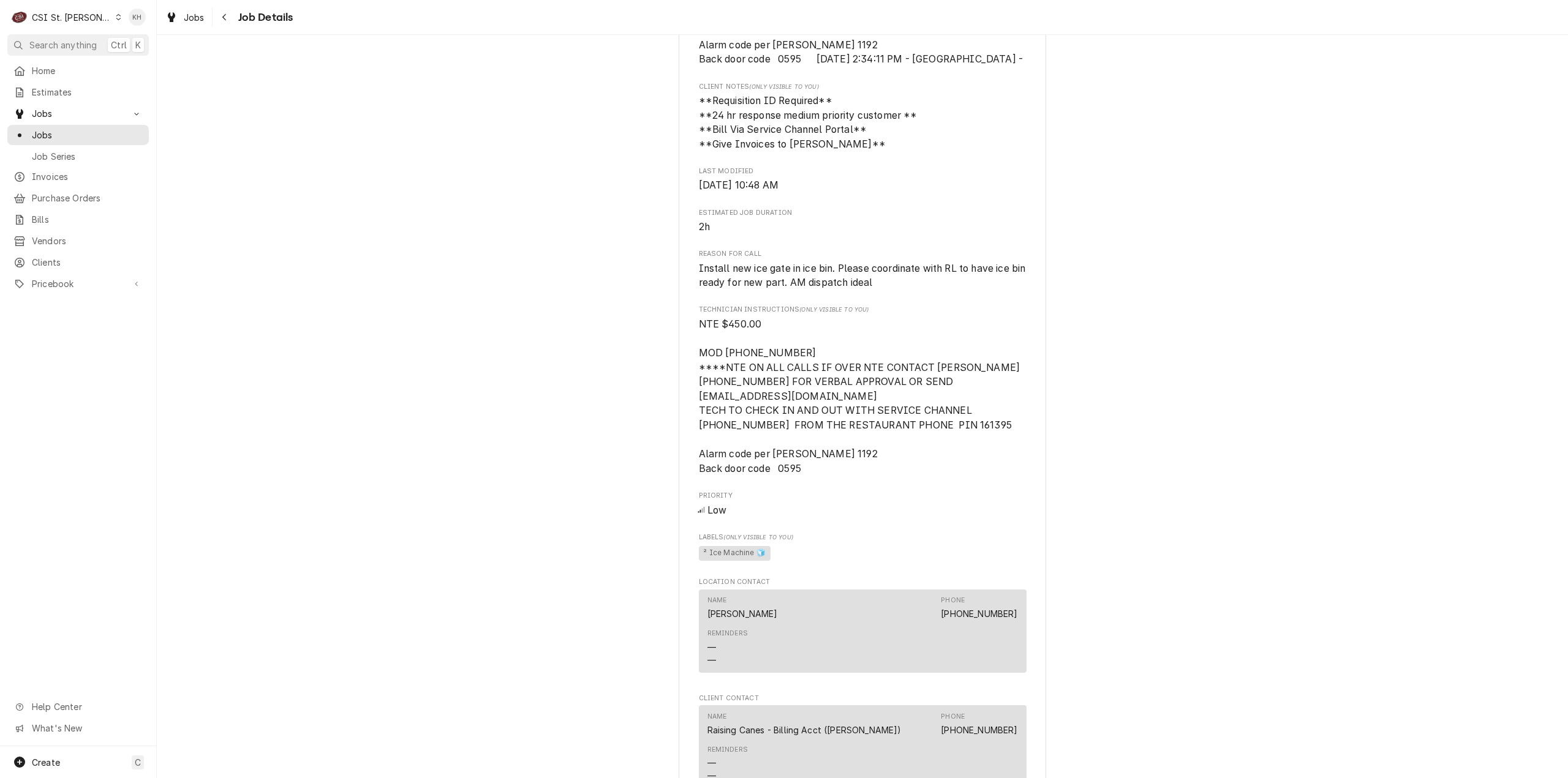
scroll to position [357, 0]
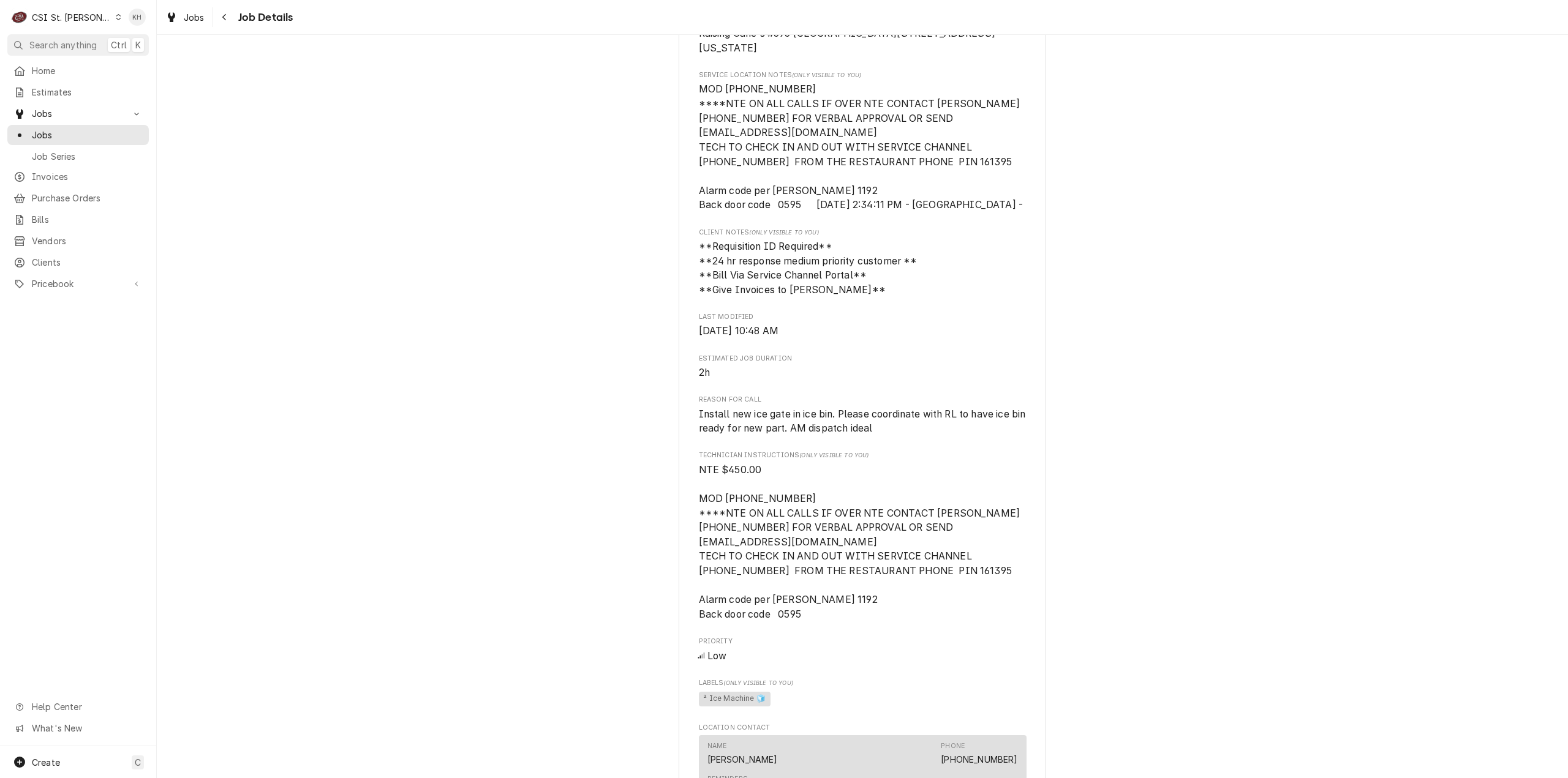
drag, startPoint x: 44, startPoint y: 19, endPoint x: 50, endPoint y: 23, distance: 7.2
click at [44, 19] on div "CSI St. Louis" at bounding box center [72, 18] width 79 height 13
click at [150, 29] on div "CSI [US_STATE][GEOGRAPHIC_DATA]." at bounding box center [189, 24] width 164 height 13
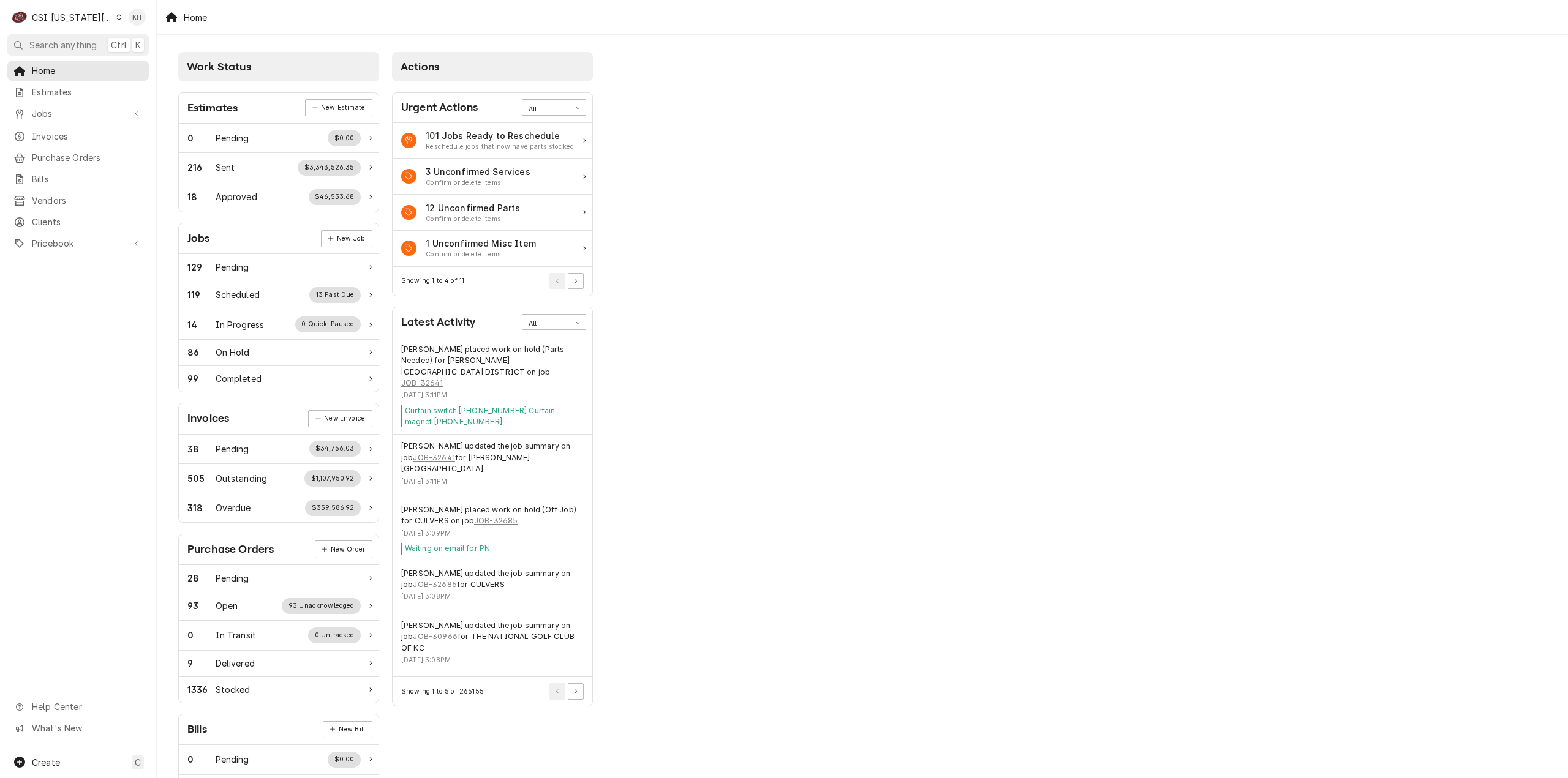
click at [90, 48] on span "Search anything" at bounding box center [62, 45] width 67 height 13
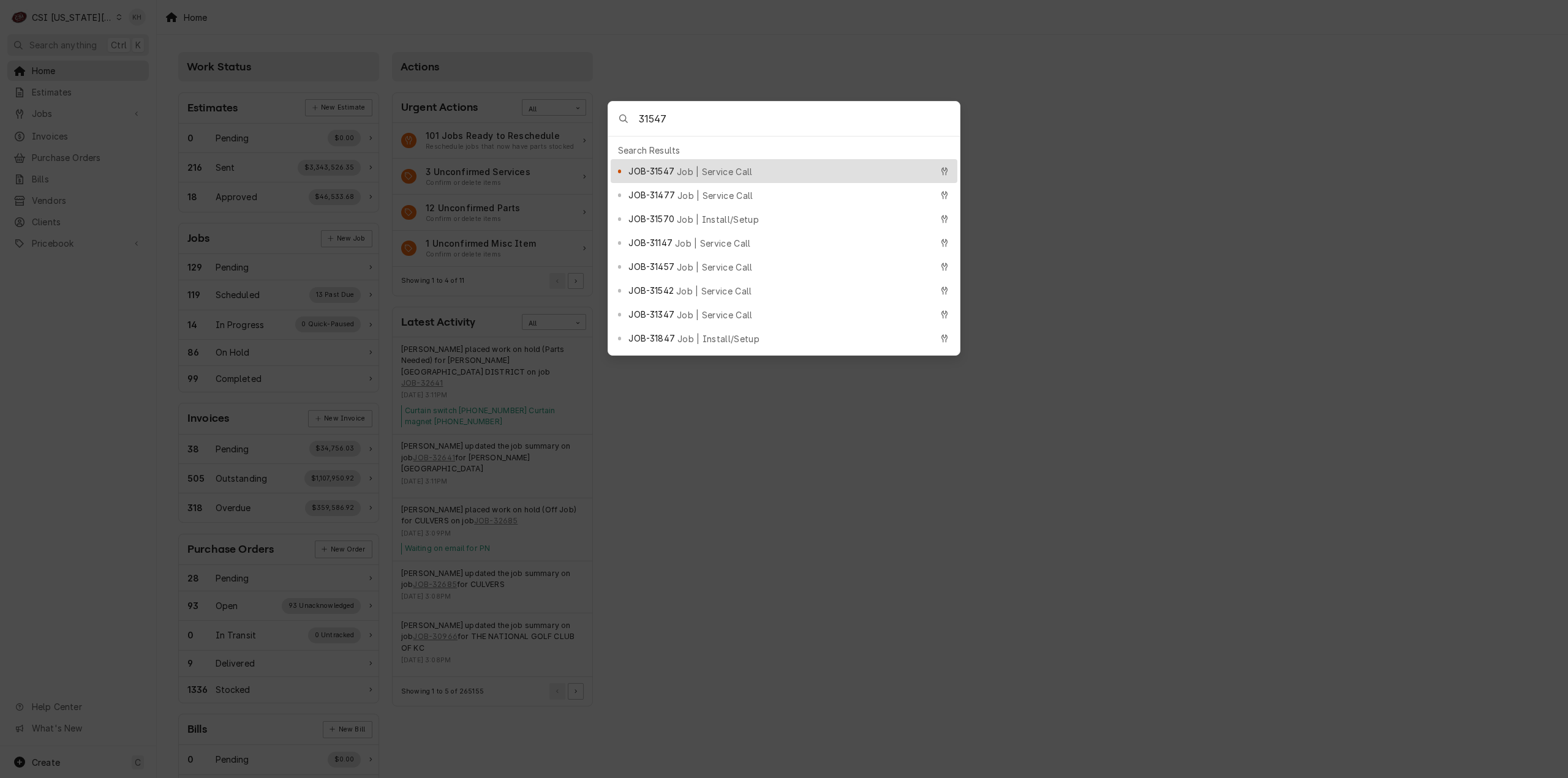
type input "31547"
click at [675, 164] on div "JOB-31547 Job | Service Call" at bounding box center [780, 171] width 302 height 14
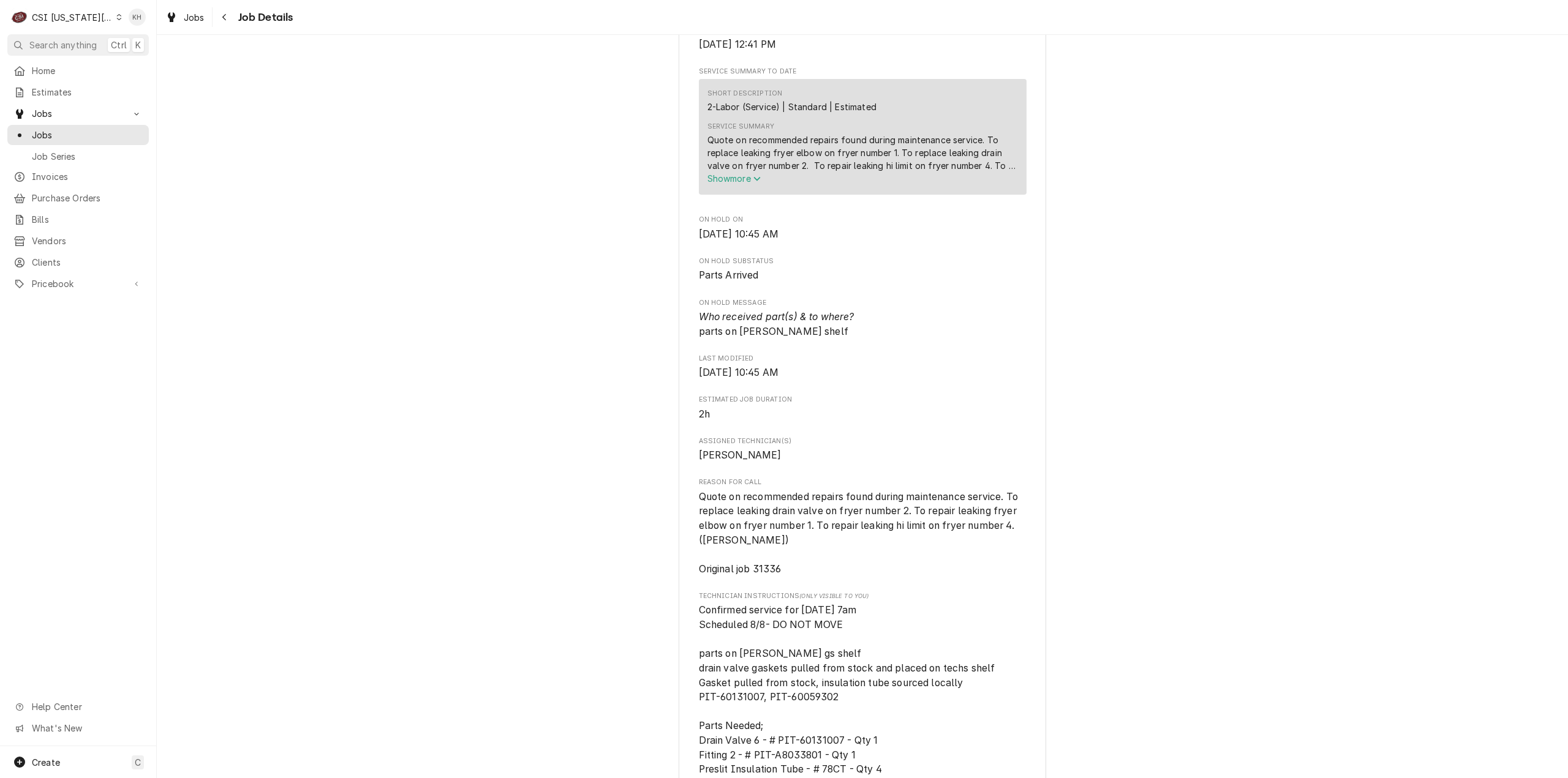
scroll to position [1041, 0]
